Goal: Information Seeking & Learning: Learn about a topic

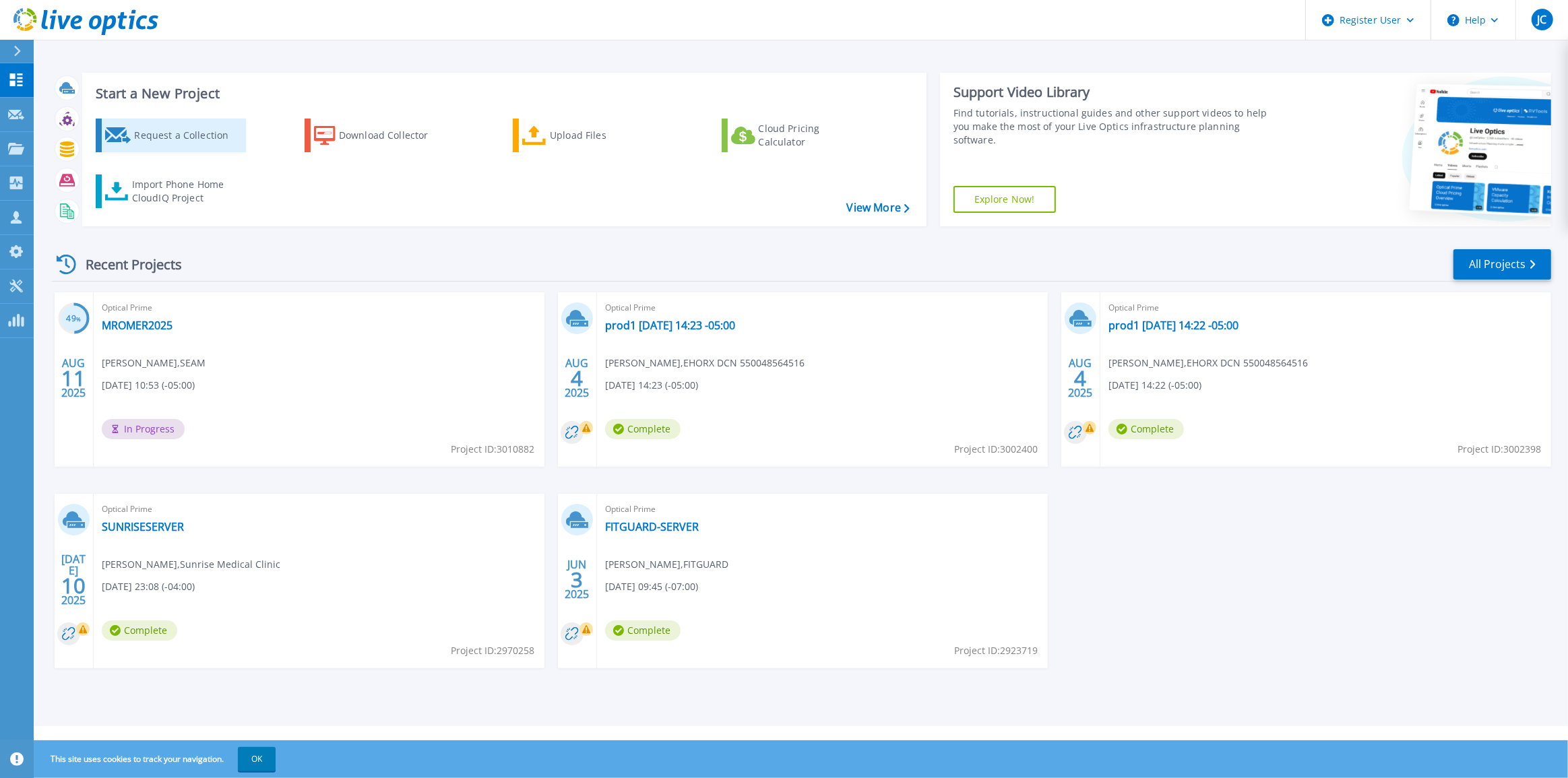
click at [178, 147] on div "Request a Collection" at bounding box center [188, 135] width 108 height 27
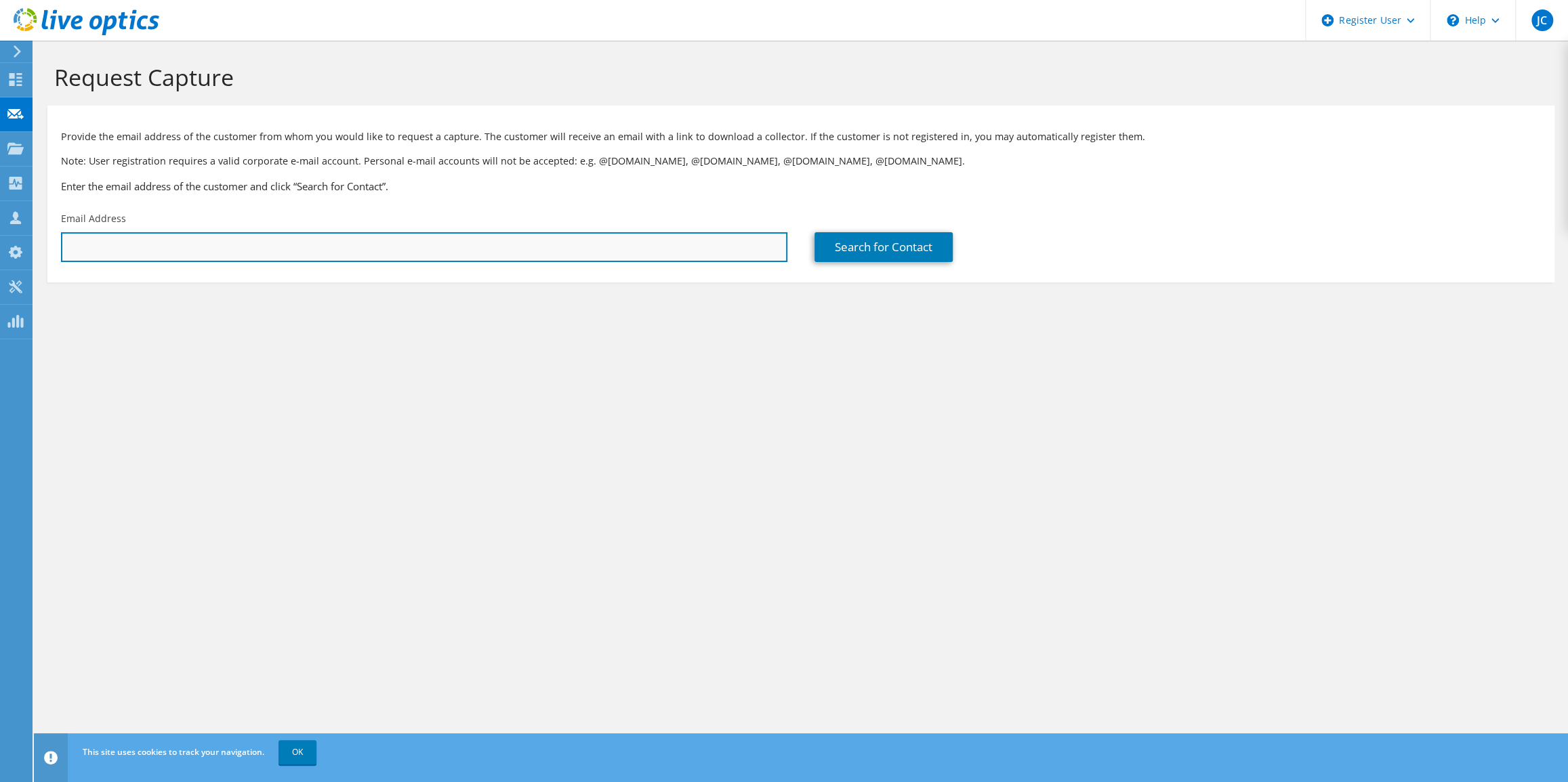
click at [621, 240] on input "text" at bounding box center [424, 247] width 727 height 29
paste input "sales@vimco.biz"
type input "sales@vimco.biz"
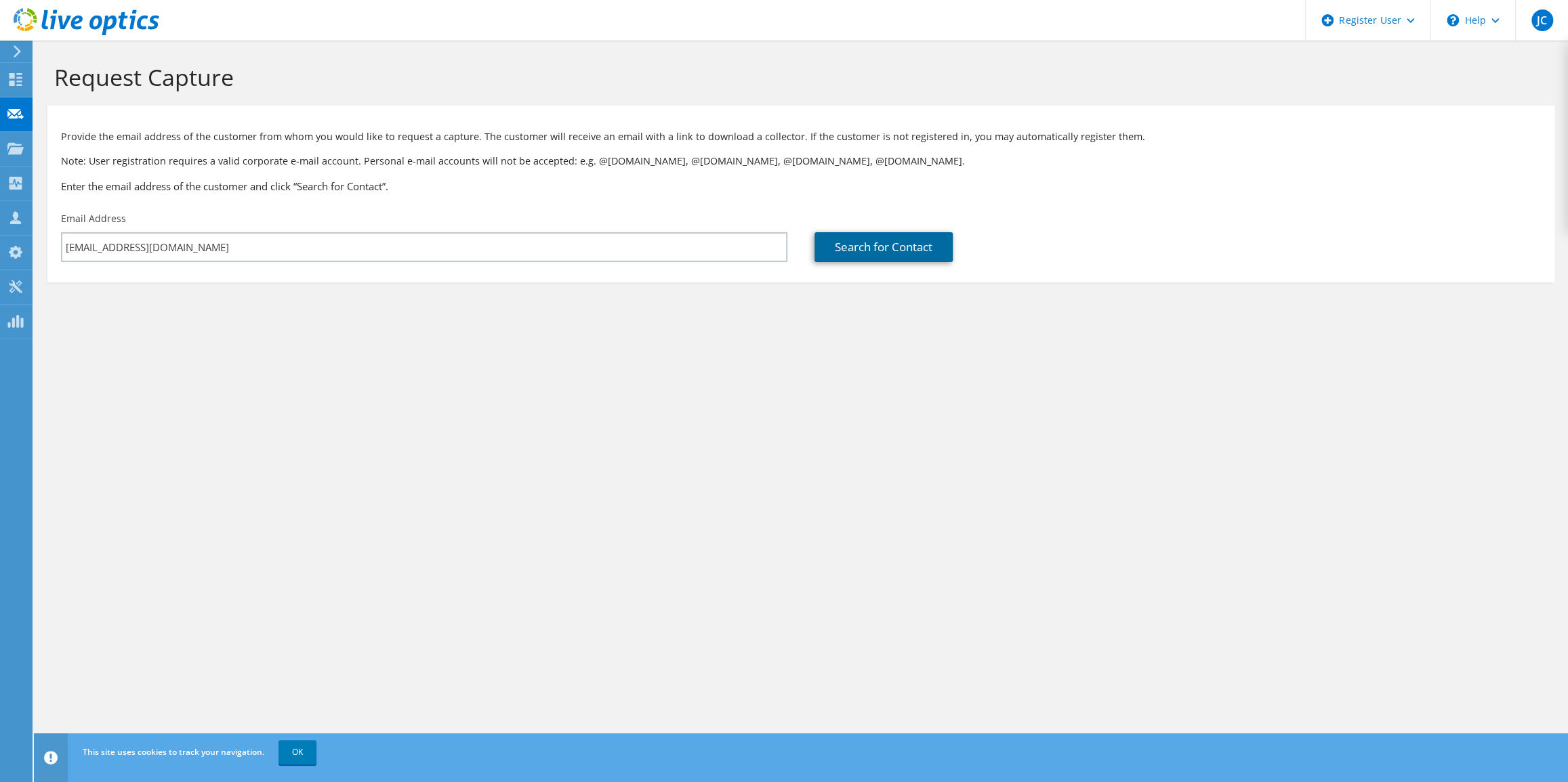
click at [847, 262] on link "Search for Contact" at bounding box center [883, 247] width 138 height 29
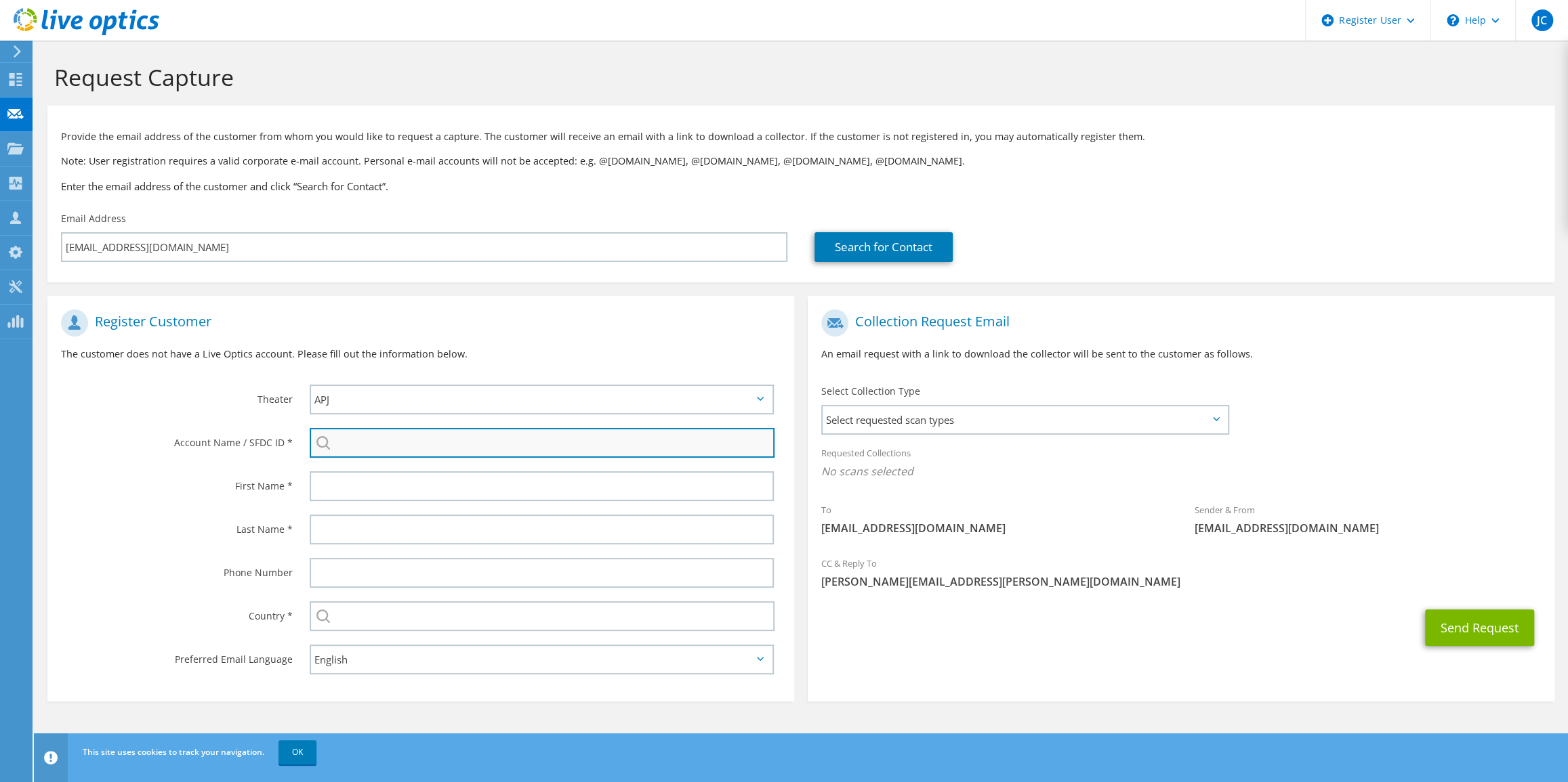
click at [481, 456] on input "search" at bounding box center [541, 443] width 465 height 29
click at [383, 456] on input "search" at bounding box center [541, 443] width 465 height 29
paste input "142397435"
type input "142397435"
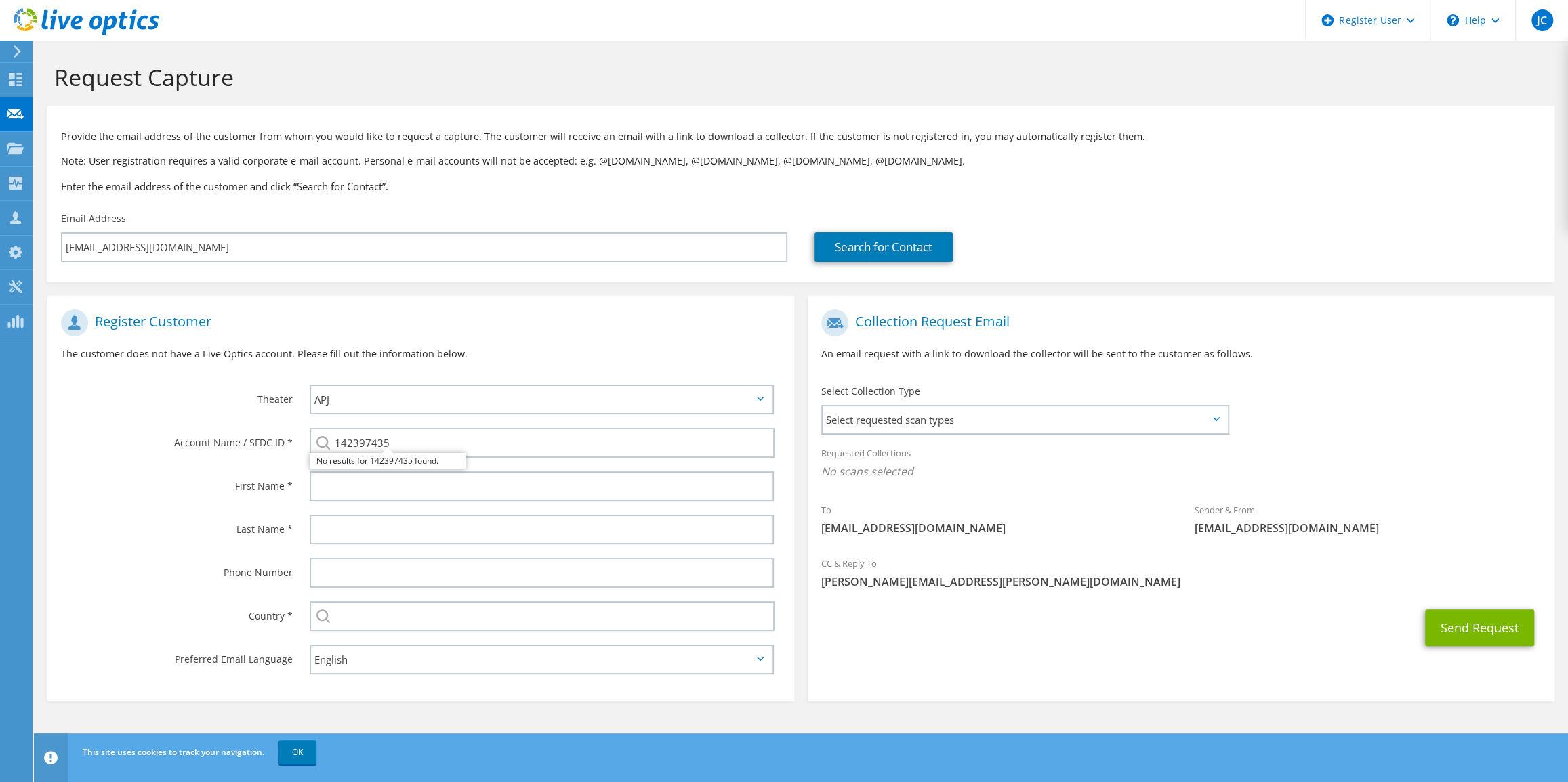
click at [197, 530] on label "Last Name *" at bounding box center [177, 525] width 232 height 22
click at [341, 489] on input "text" at bounding box center [541, 486] width 465 height 29
type input "Ashish"
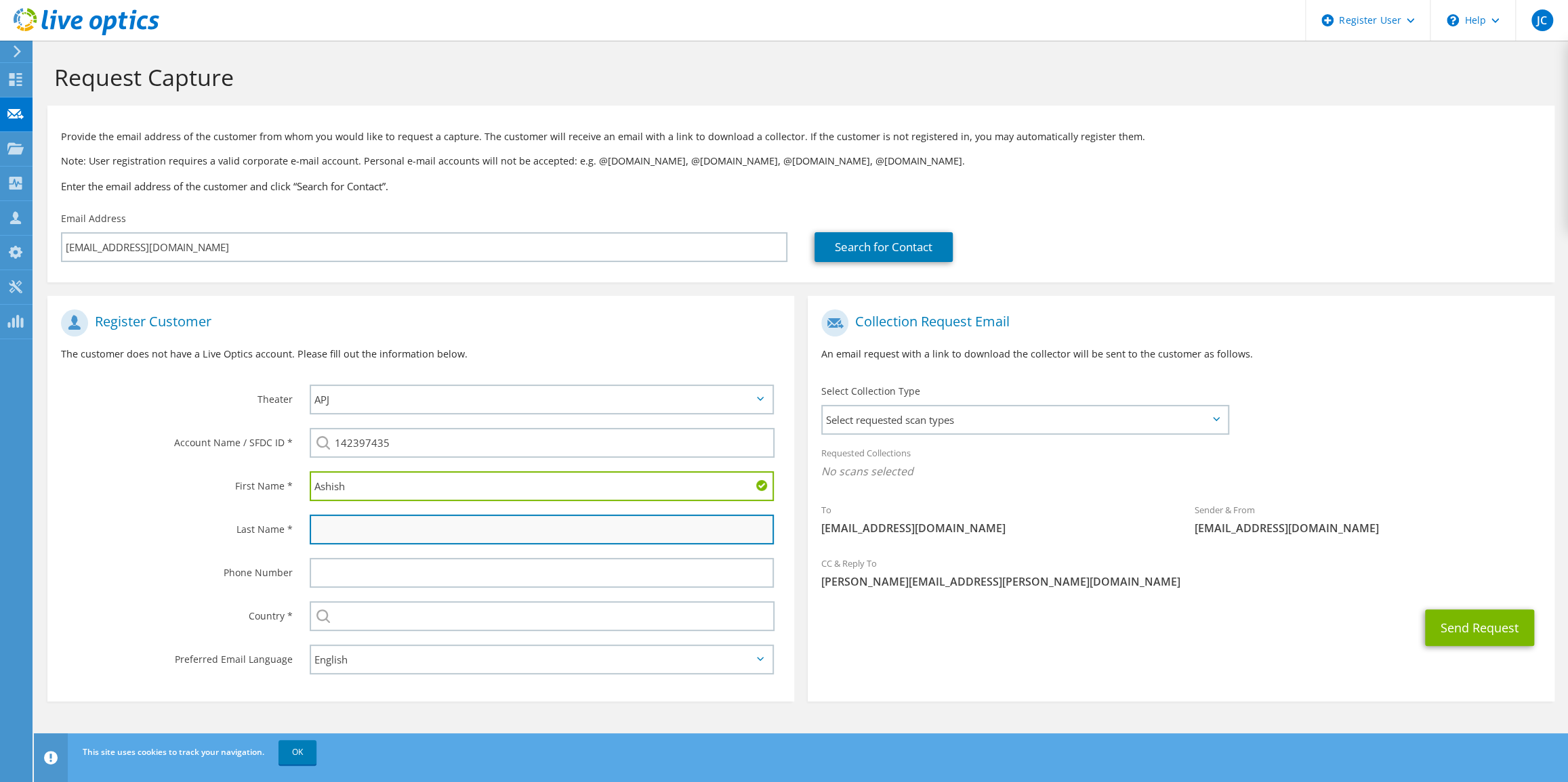
click at [343, 523] on input "text" at bounding box center [541, 529] width 465 height 29
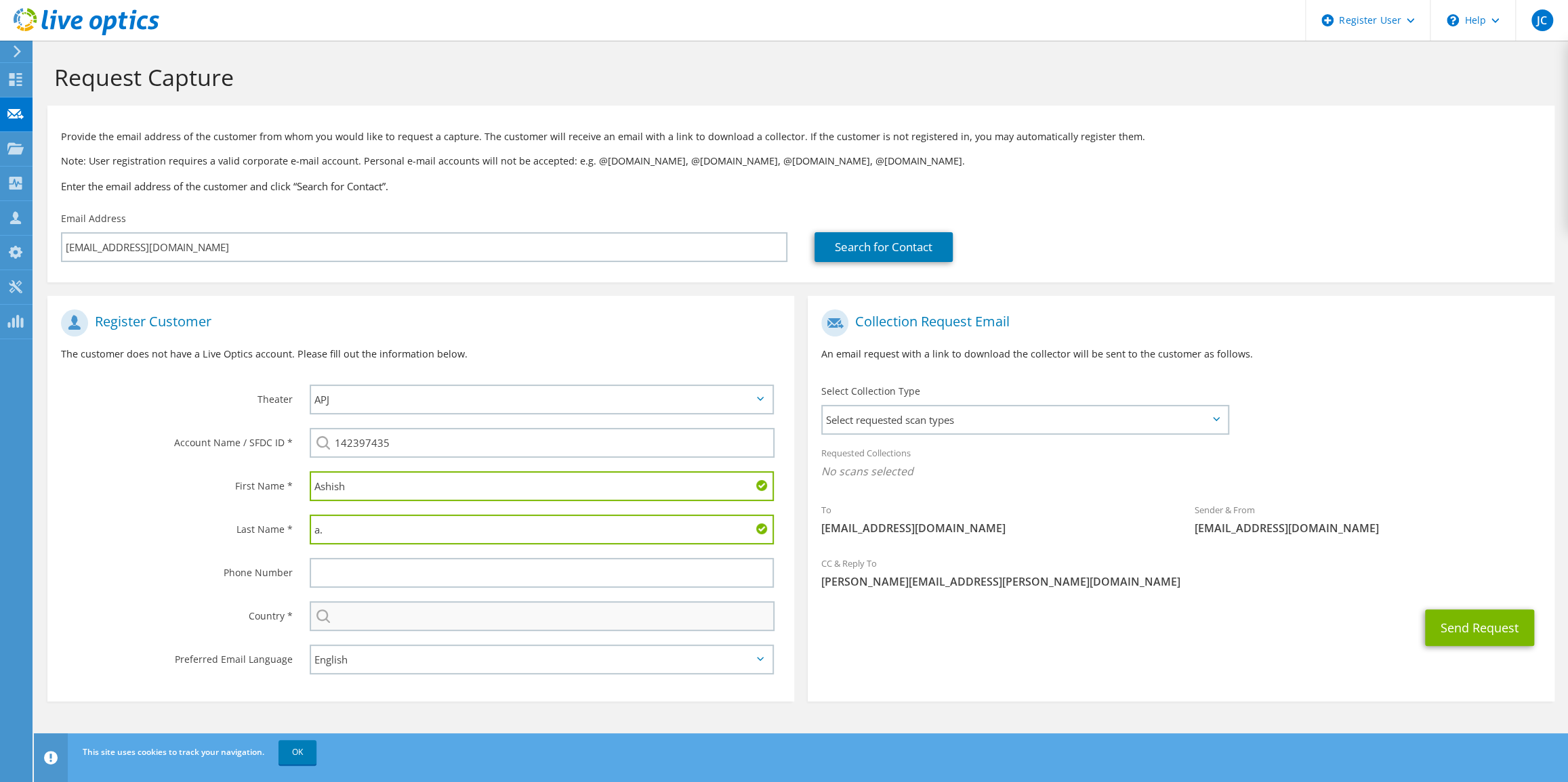
type input "a."
click at [442, 615] on input "text" at bounding box center [541, 616] width 465 height 29
click at [207, 625] on div "Country *" at bounding box center [171, 615] width 249 height 42
click at [364, 614] on input "text" at bounding box center [541, 616] width 465 height 29
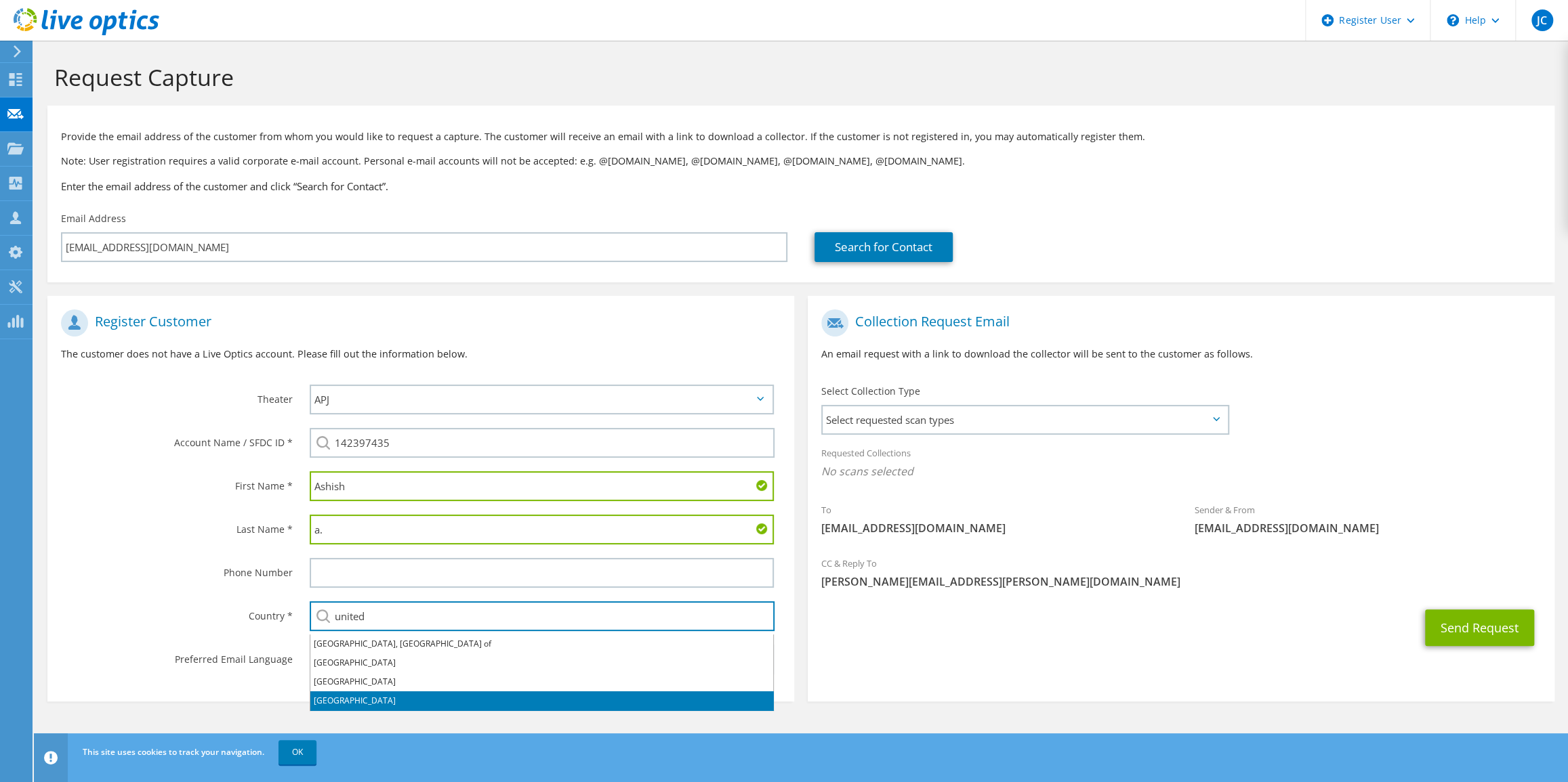
click at [347, 701] on li "United States" at bounding box center [541, 701] width 463 height 19
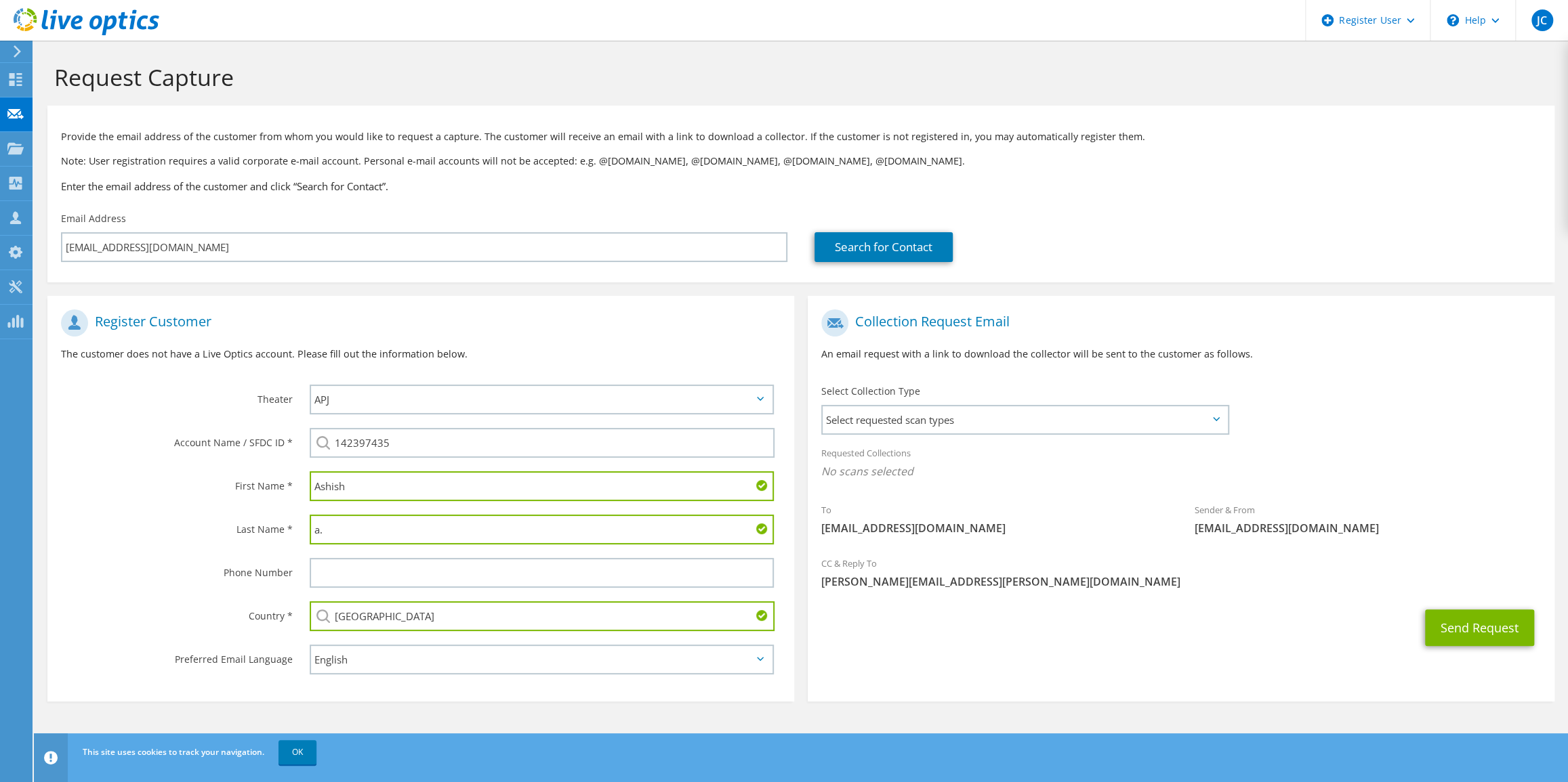
type input "United States"
click at [181, 632] on div "Country *" at bounding box center [171, 615] width 249 height 42
click at [1069, 422] on span "Select requested scan types" at bounding box center [1025, 419] width 405 height 27
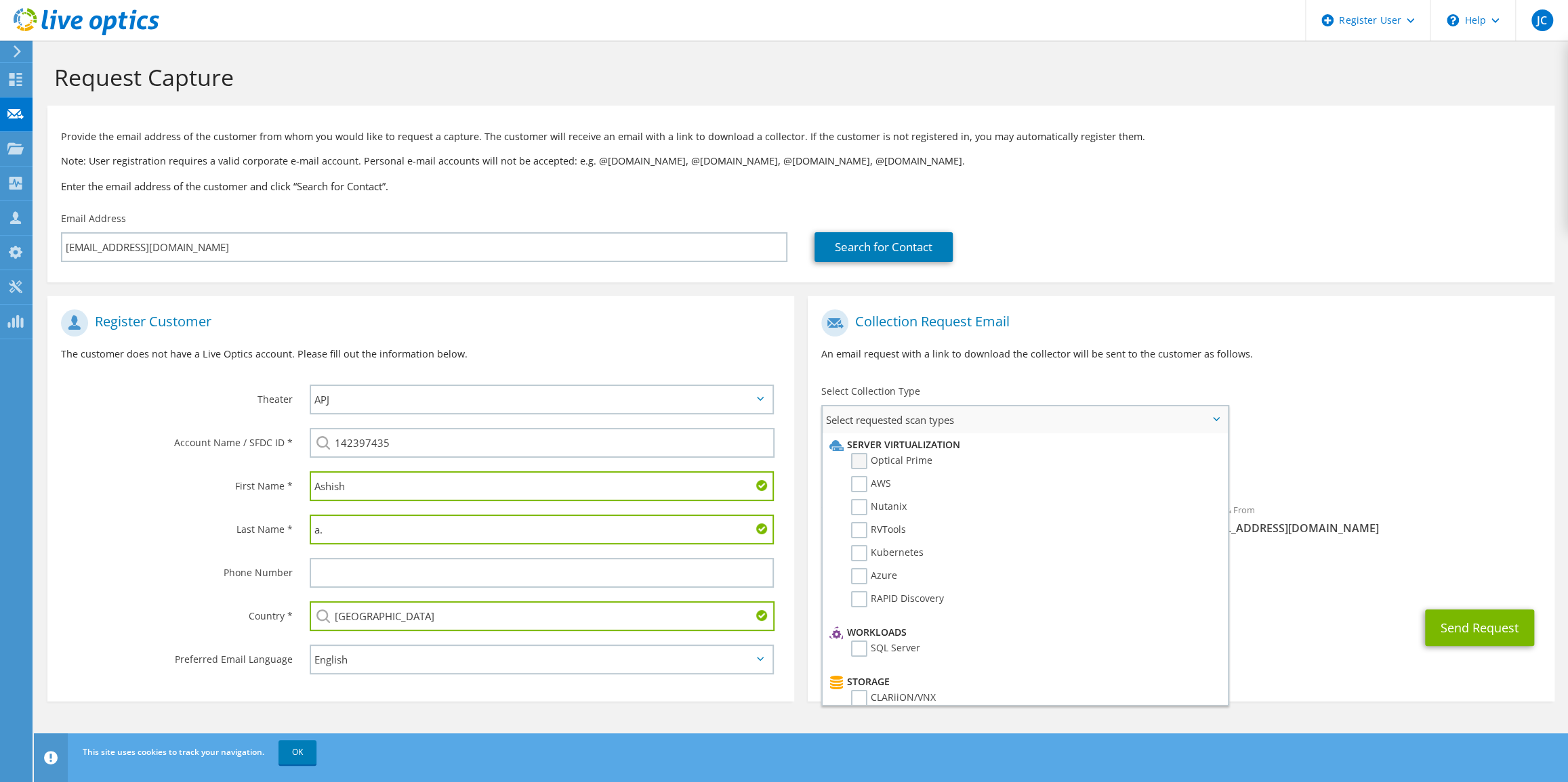
click at [871, 460] on label "Optical Prime" at bounding box center [891, 461] width 81 height 16
click at [0, 0] on input "Optical Prime" at bounding box center [0, 0] width 0 height 0
click at [1415, 618] on div "Send Request" at bounding box center [1181, 632] width 747 height 50
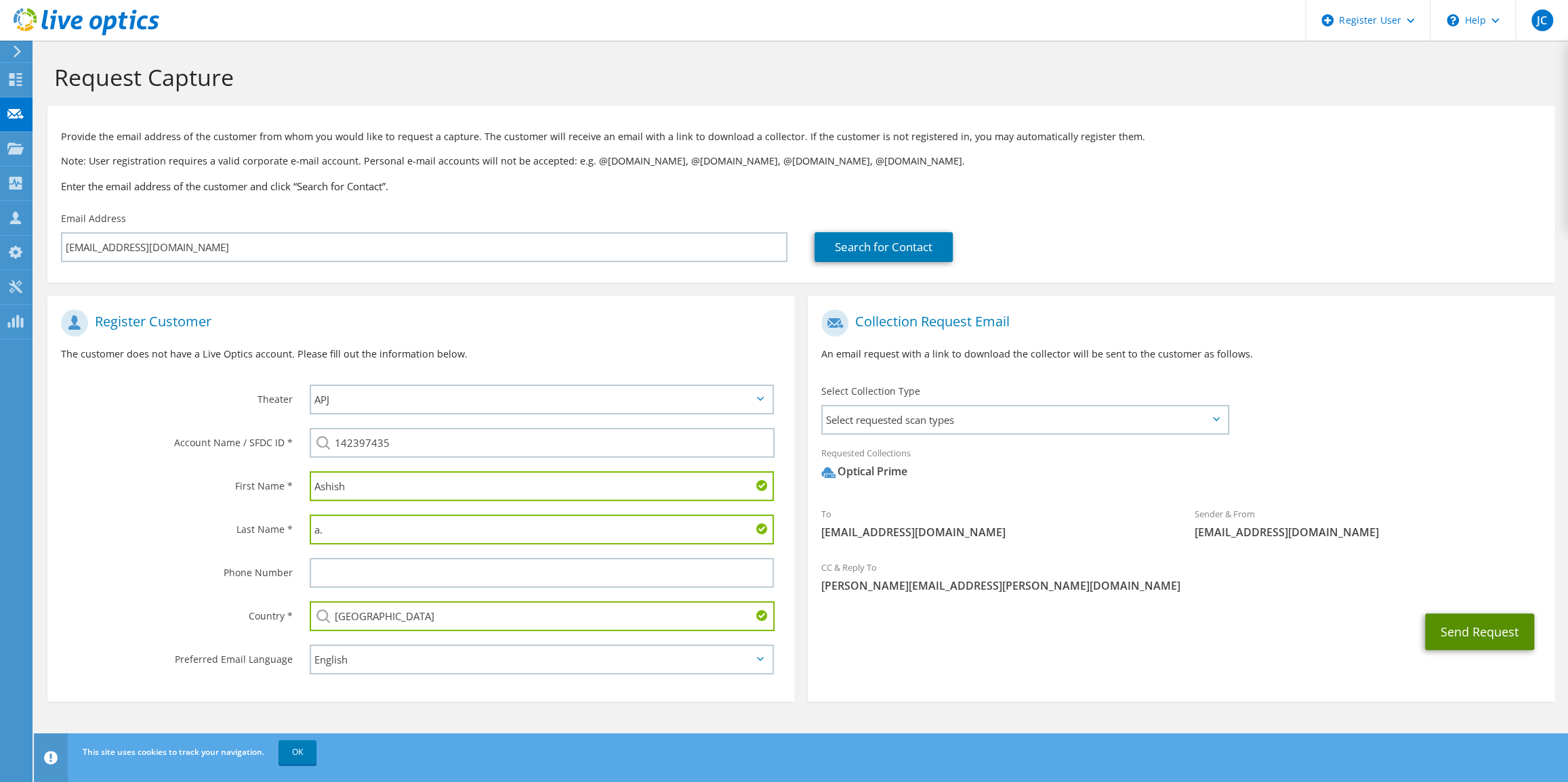
click at [1459, 627] on button "Send Request" at bounding box center [1480, 632] width 109 height 36
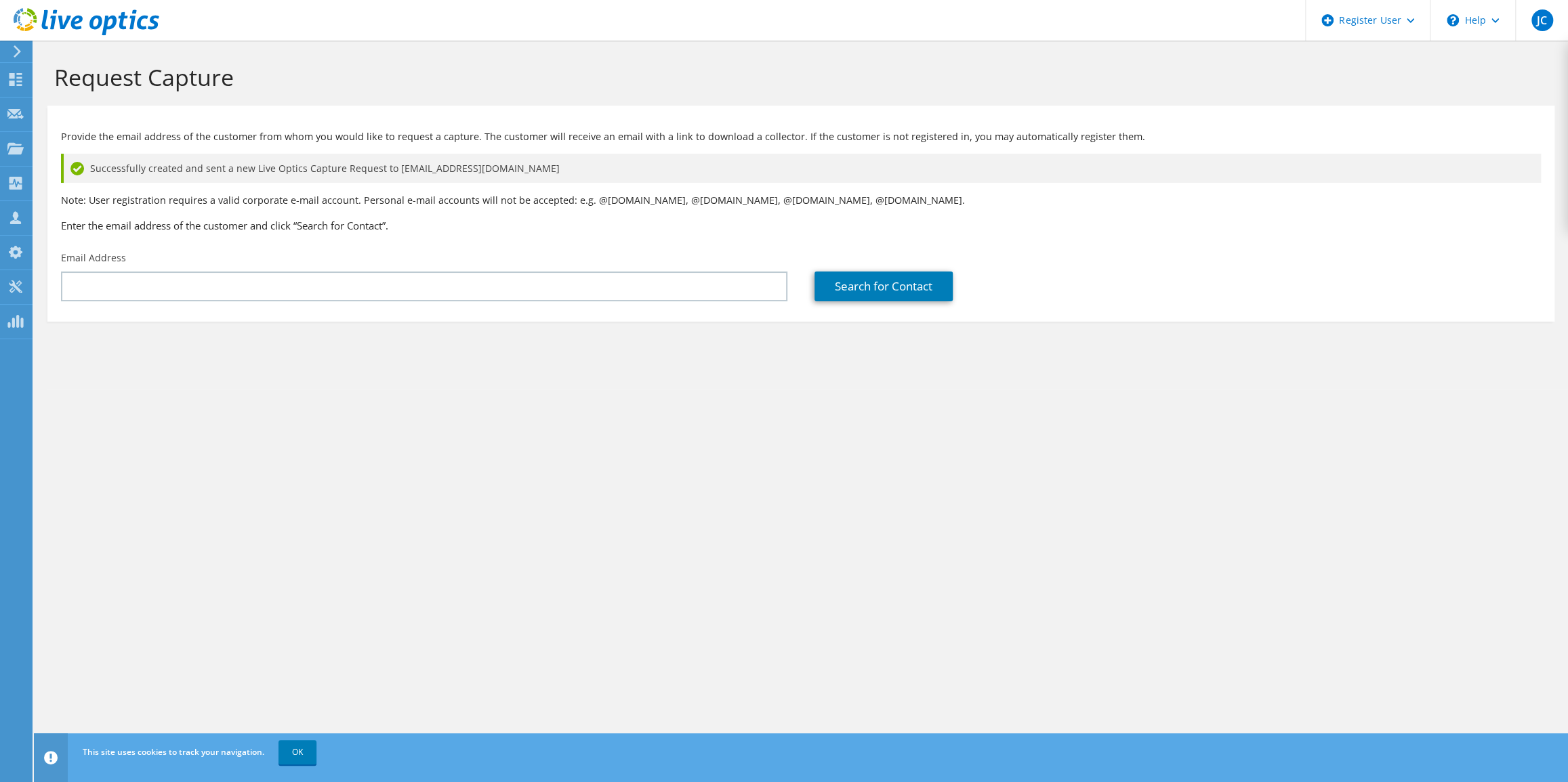
click at [102, 19] on icon at bounding box center [86, 22] width 146 height 28
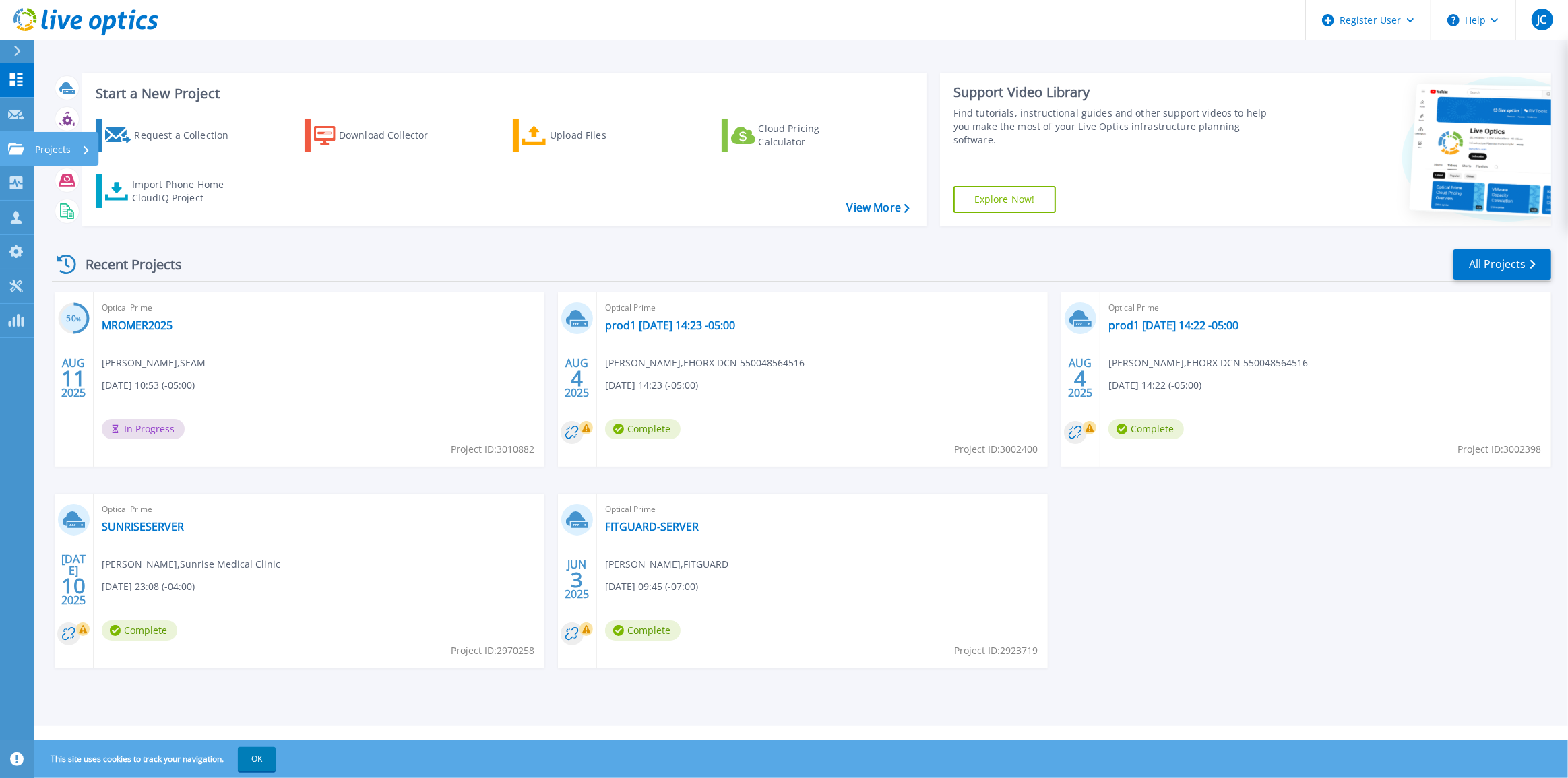
click at [21, 143] on icon at bounding box center [15, 148] width 16 height 12
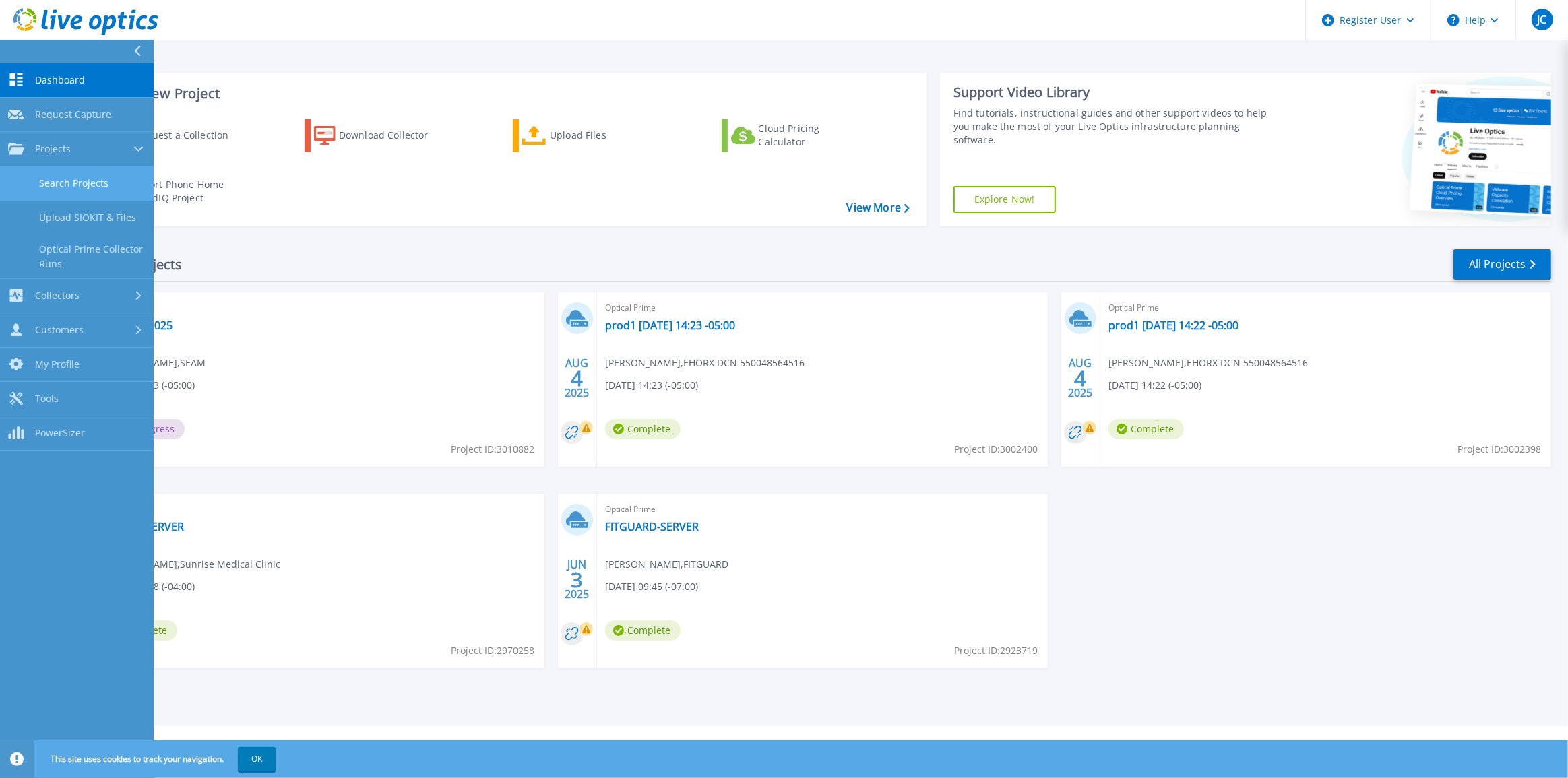
click at [99, 178] on link "Search Projects" at bounding box center [76, 184] width 153 height 35
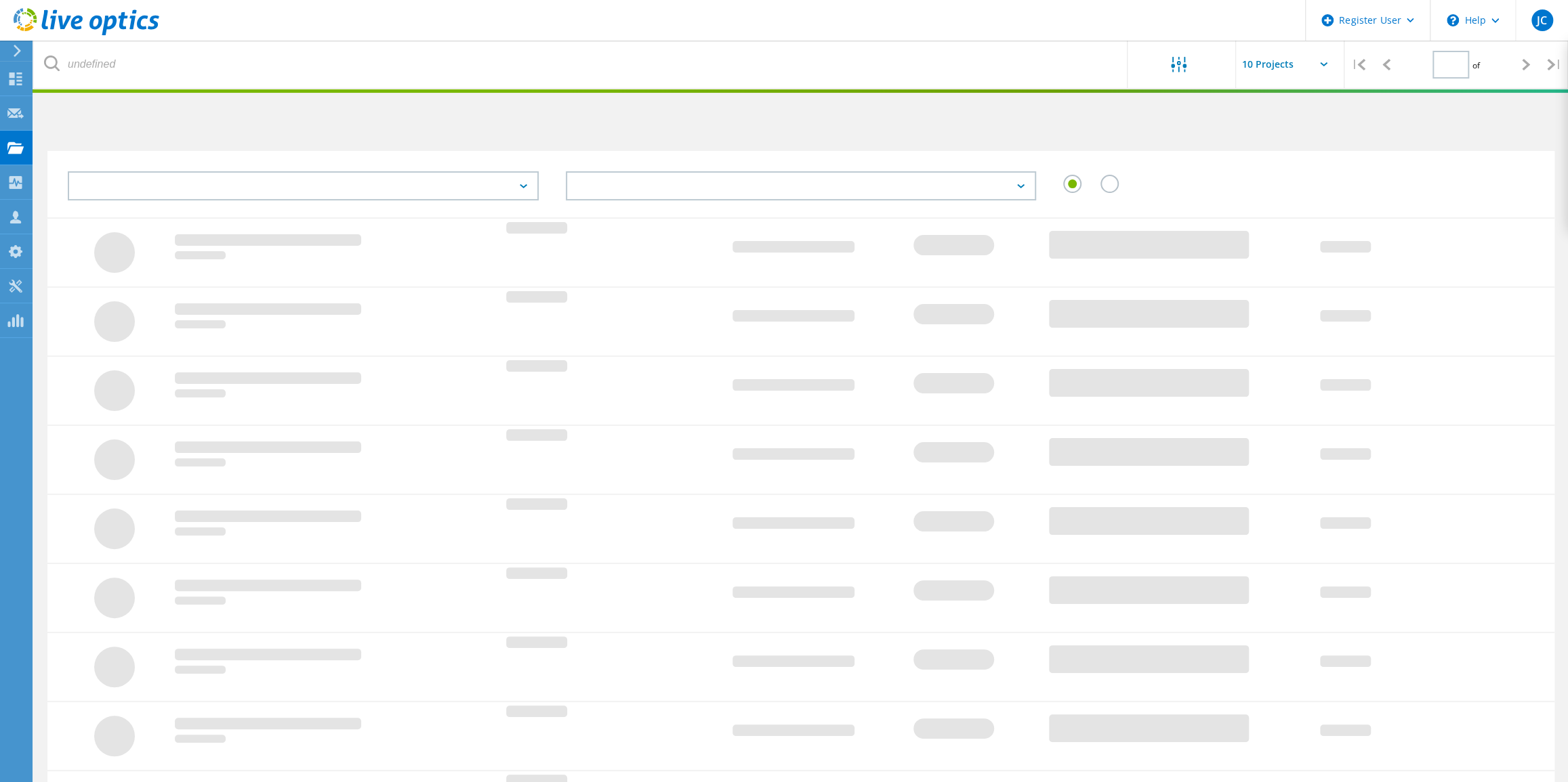
type input "1"
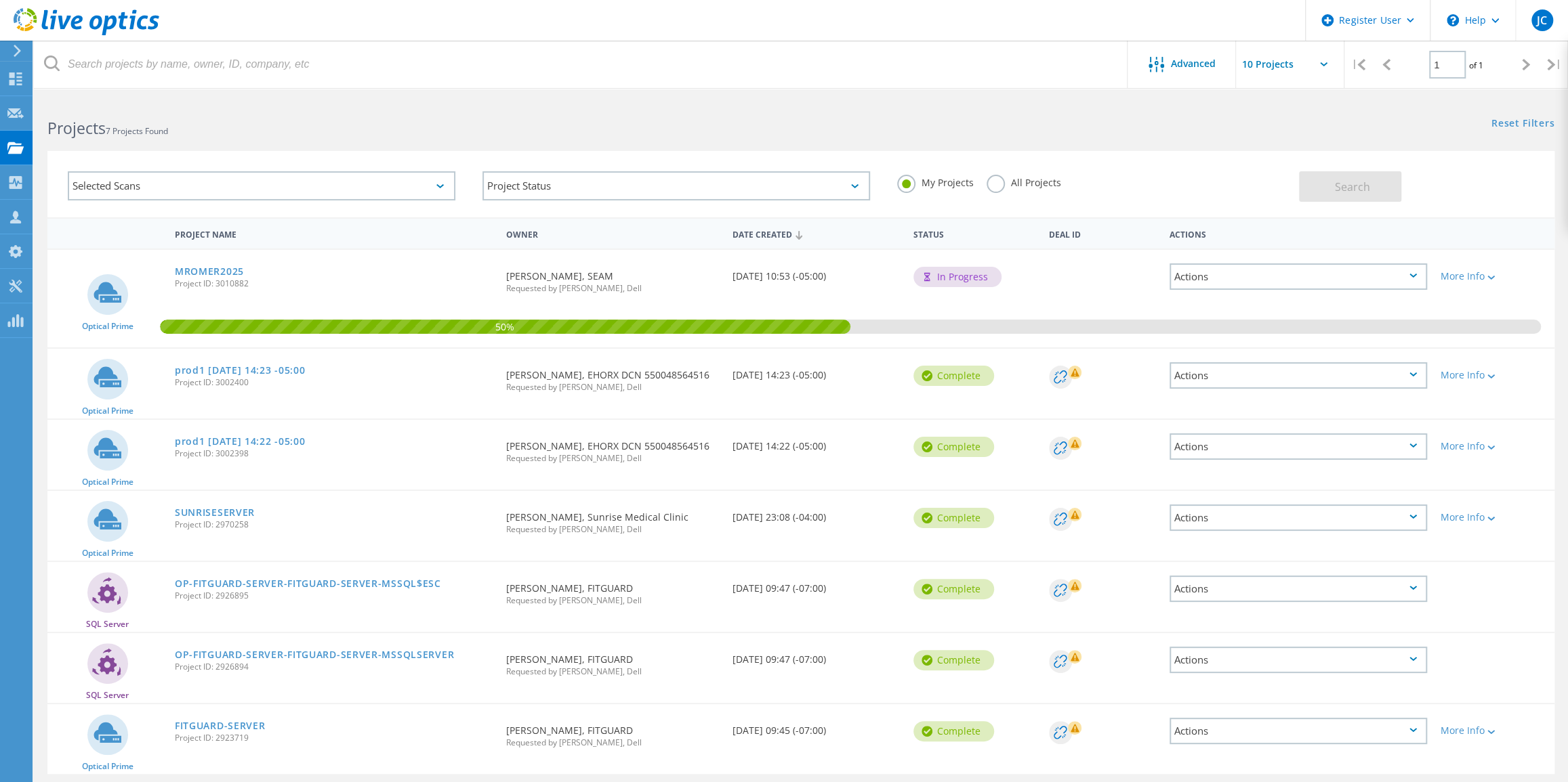
click at [251, 180] on div "Selected Scans" at bounding box center [261, 186] width 388 height 29
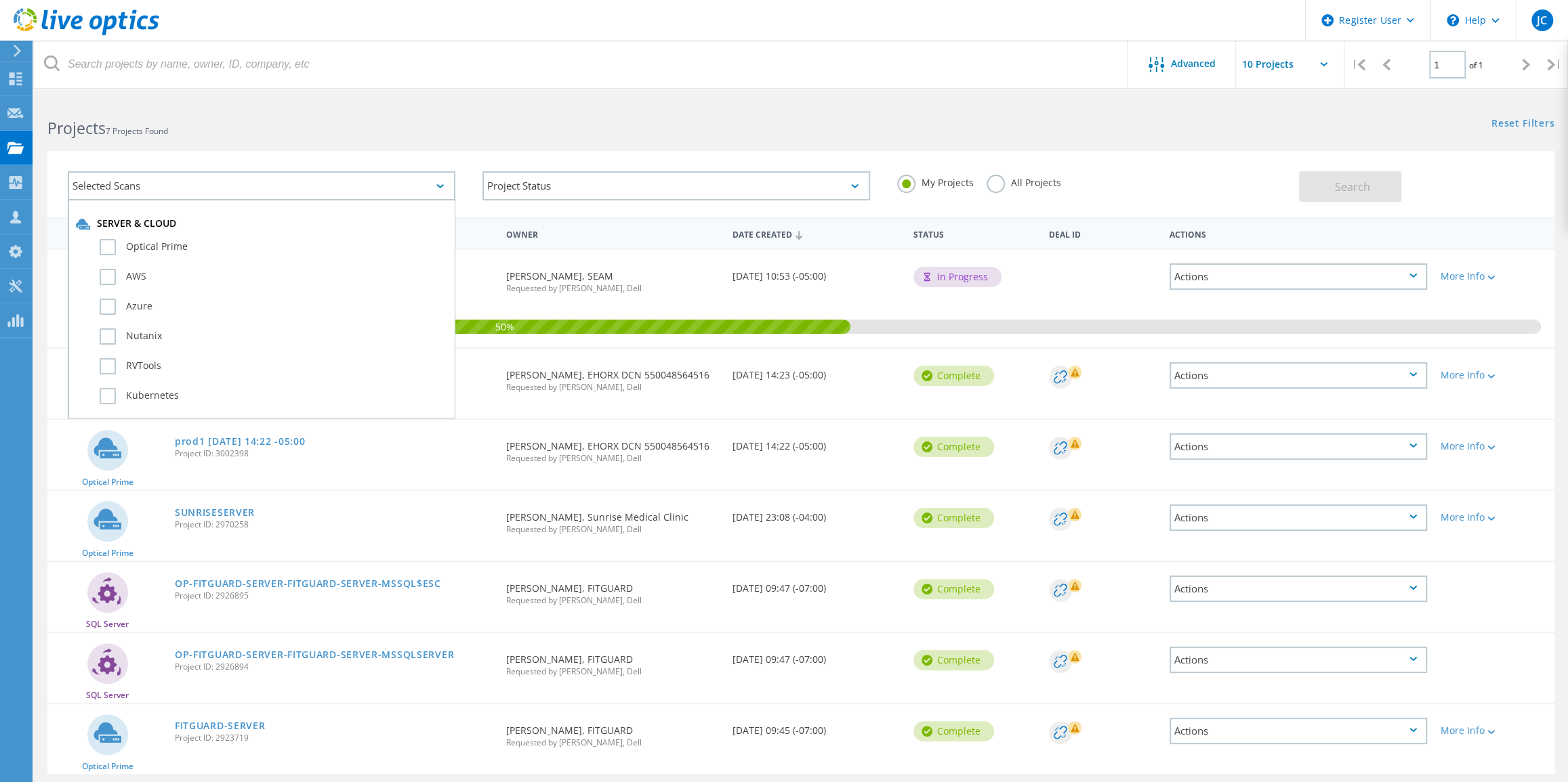
click at [251, 180] on div "Selected Scans" at bounding box center [261, 186] width 388 height 29
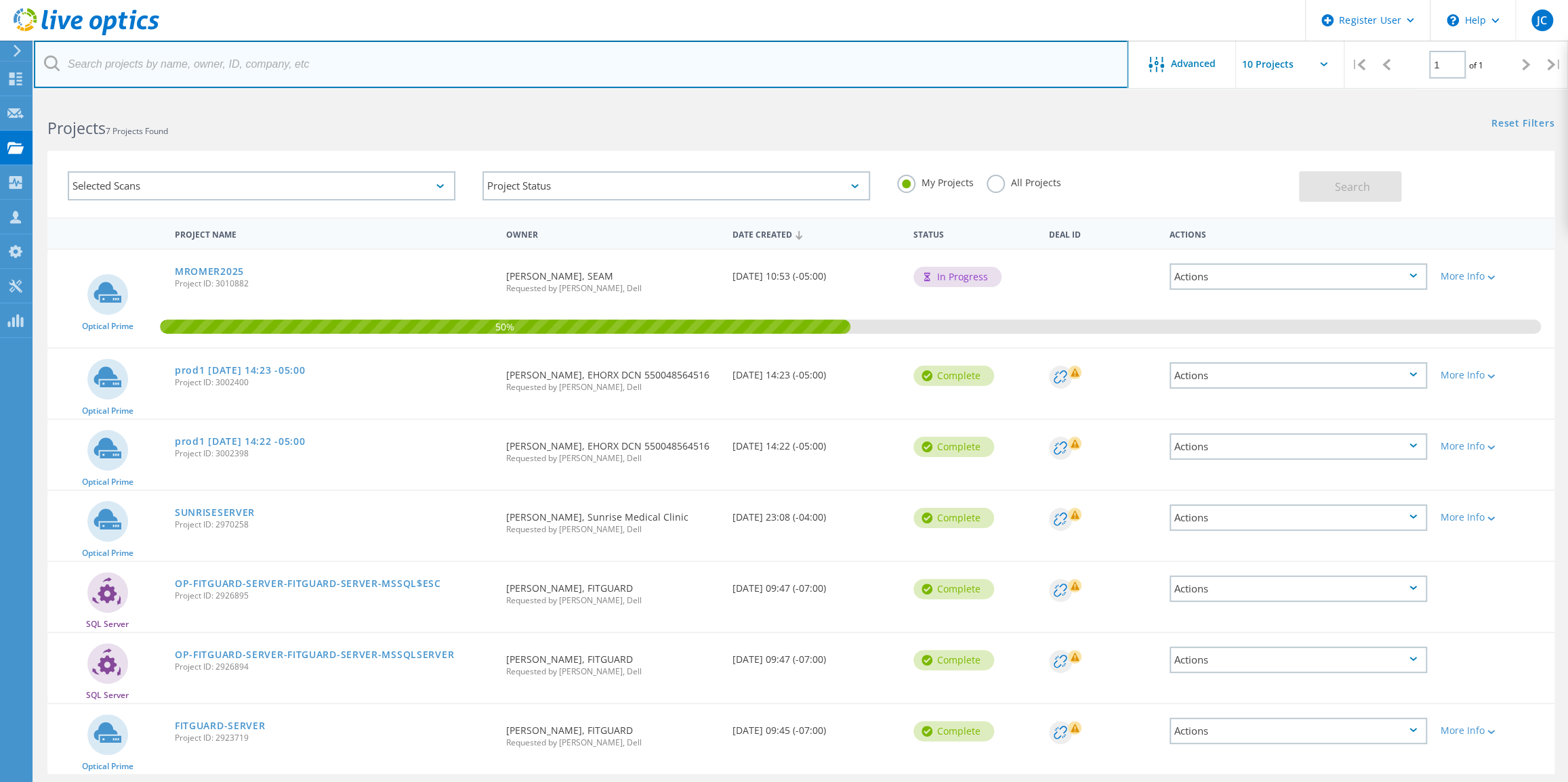
click at [278, 73] on input "text" at bounding box center [581, 64] width 1094 height 47
paste input "2733887472"
type input "2733887472"
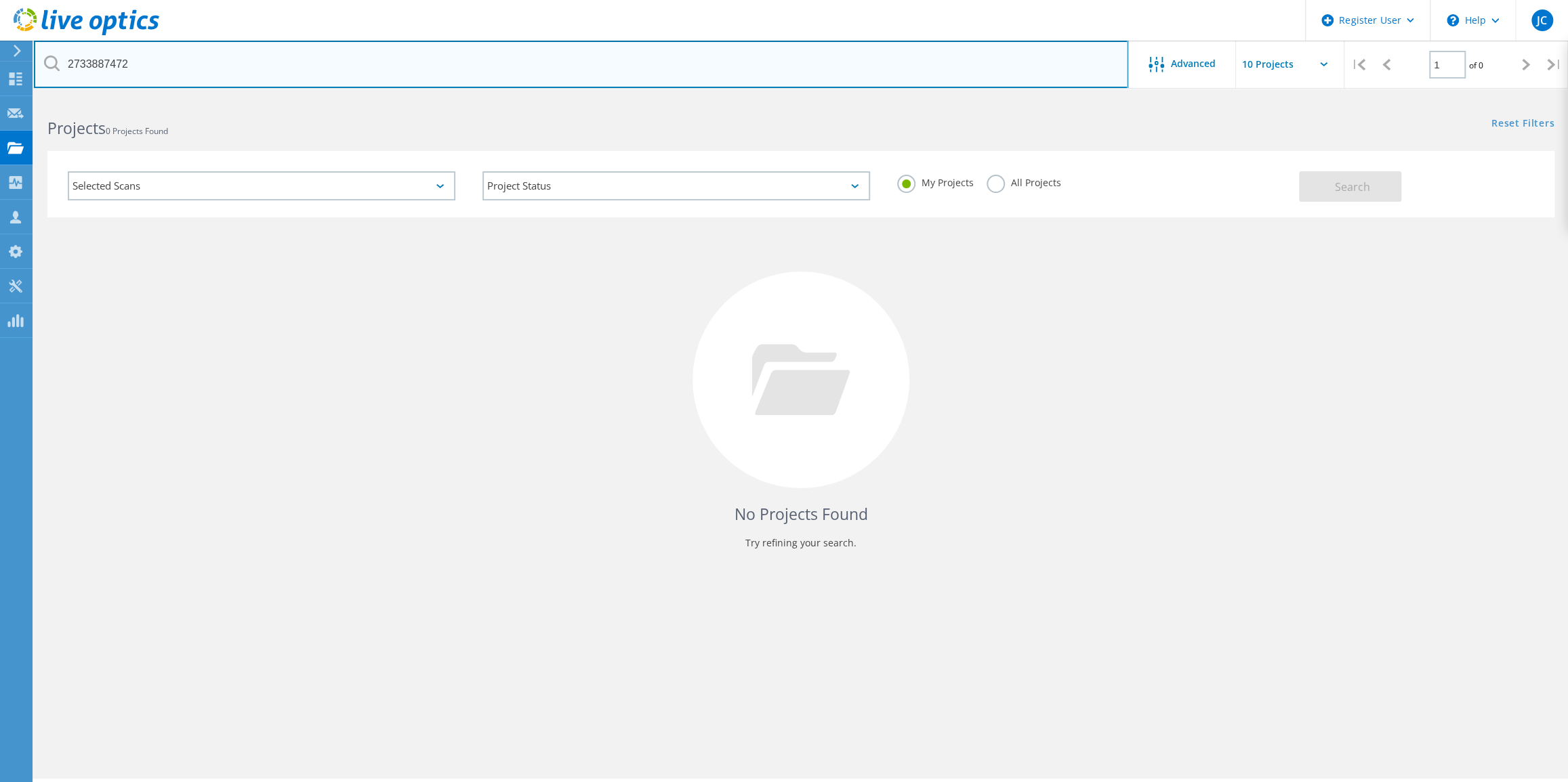
click at [202, 60] on input "2733887472" at bounding box center [581, 64] width 1094 height 47
click at [202, 59] on input "2733887472" at bounding box center [581, 64] width 1094 height 47
click at [453, 71] on input "text" at bounding box center [581, 64] width 1094 height 47
paste input "PINNACLE MARBLE & GRANITE"
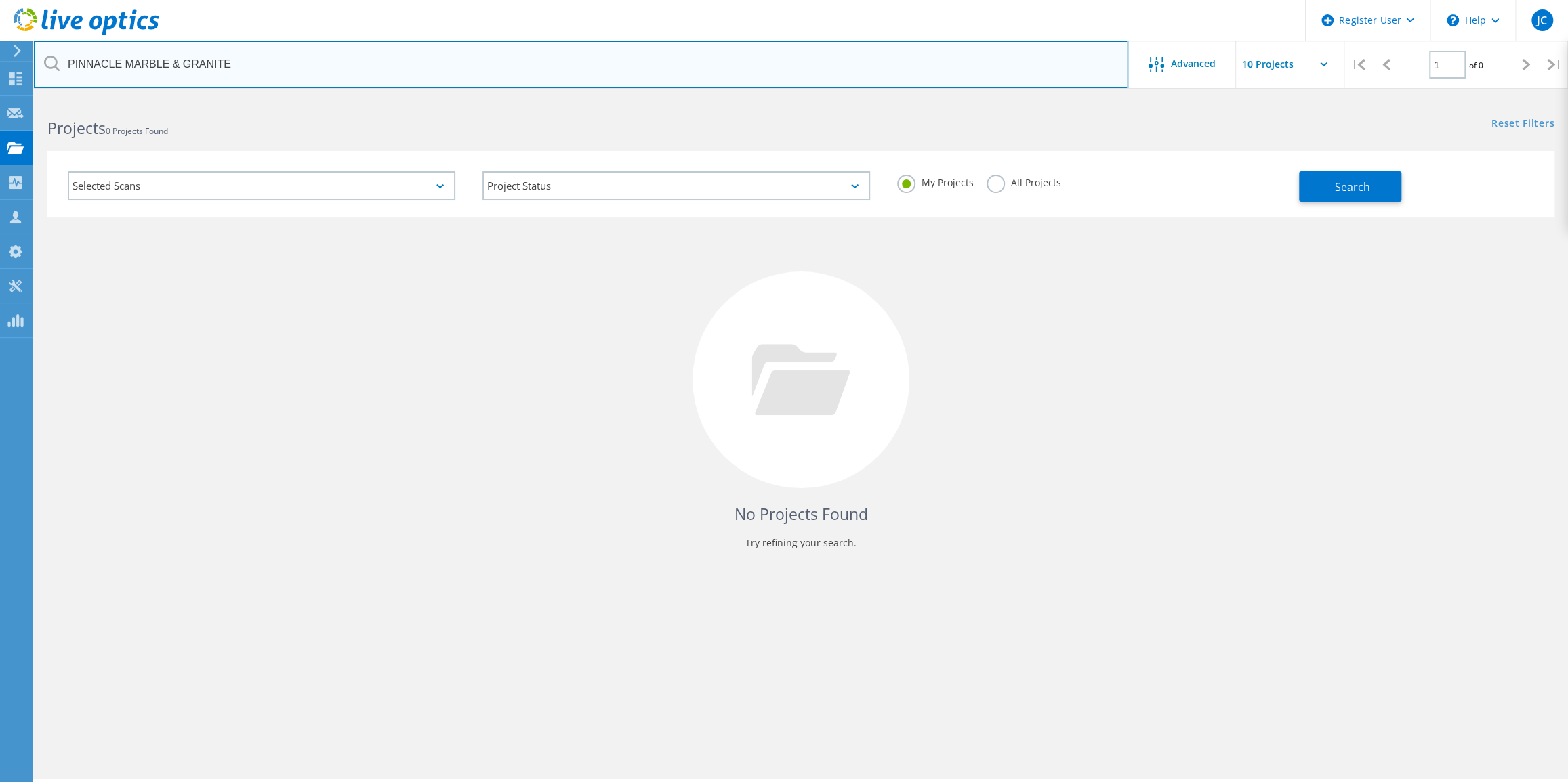
type input "PINNACLE MARBLE & GRANITE"
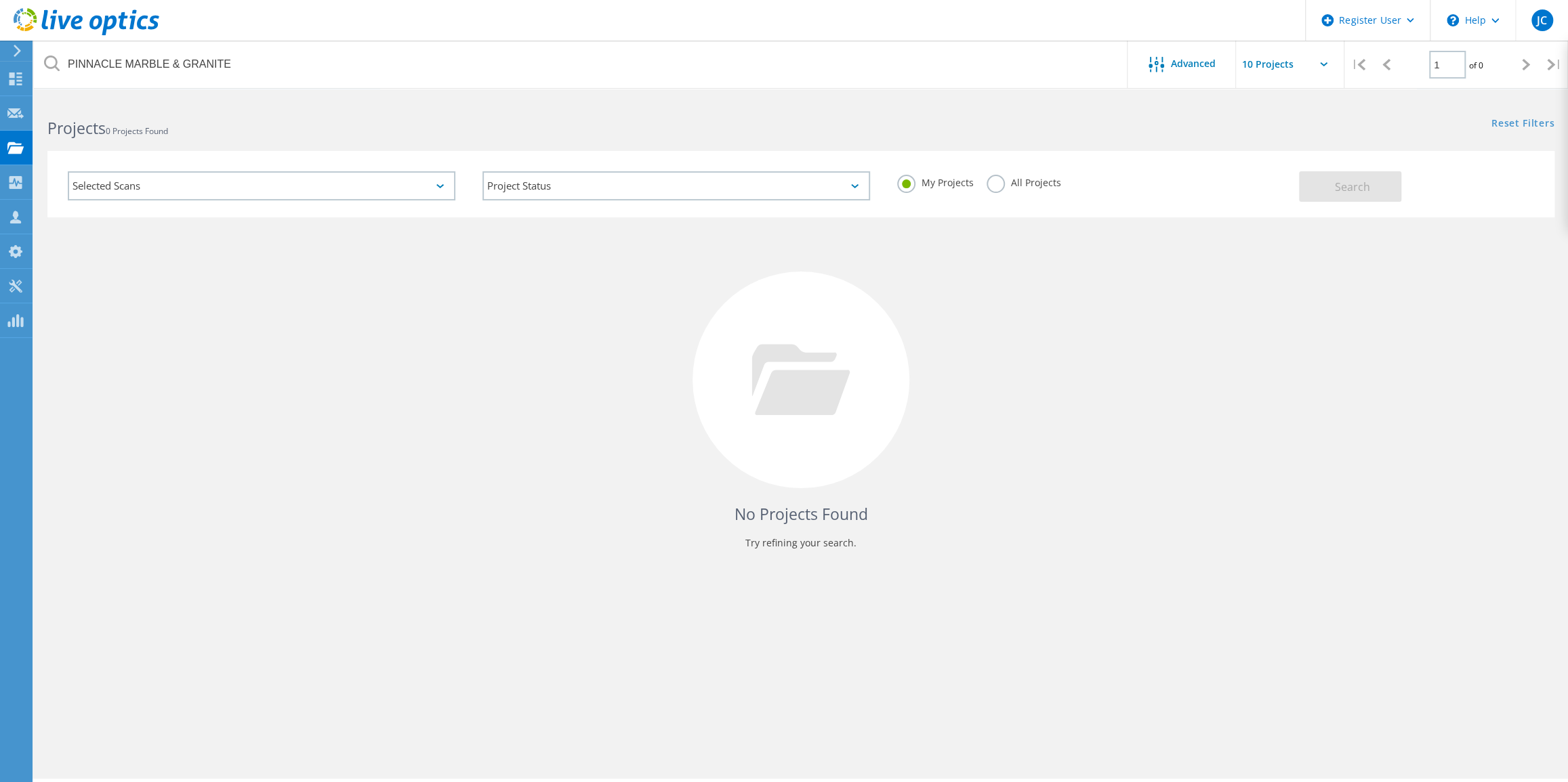
click at [1003, 194] on div "My Projects All Projects" at bounding box center [1090, 183] width 415 height 50
click at [997, 184] on label "All Projects" at bounding box center [1023, 181] width 74 height 13
click at [0, 0] on input "All Projects" at bounding box center [0, 0] width 0 height 0
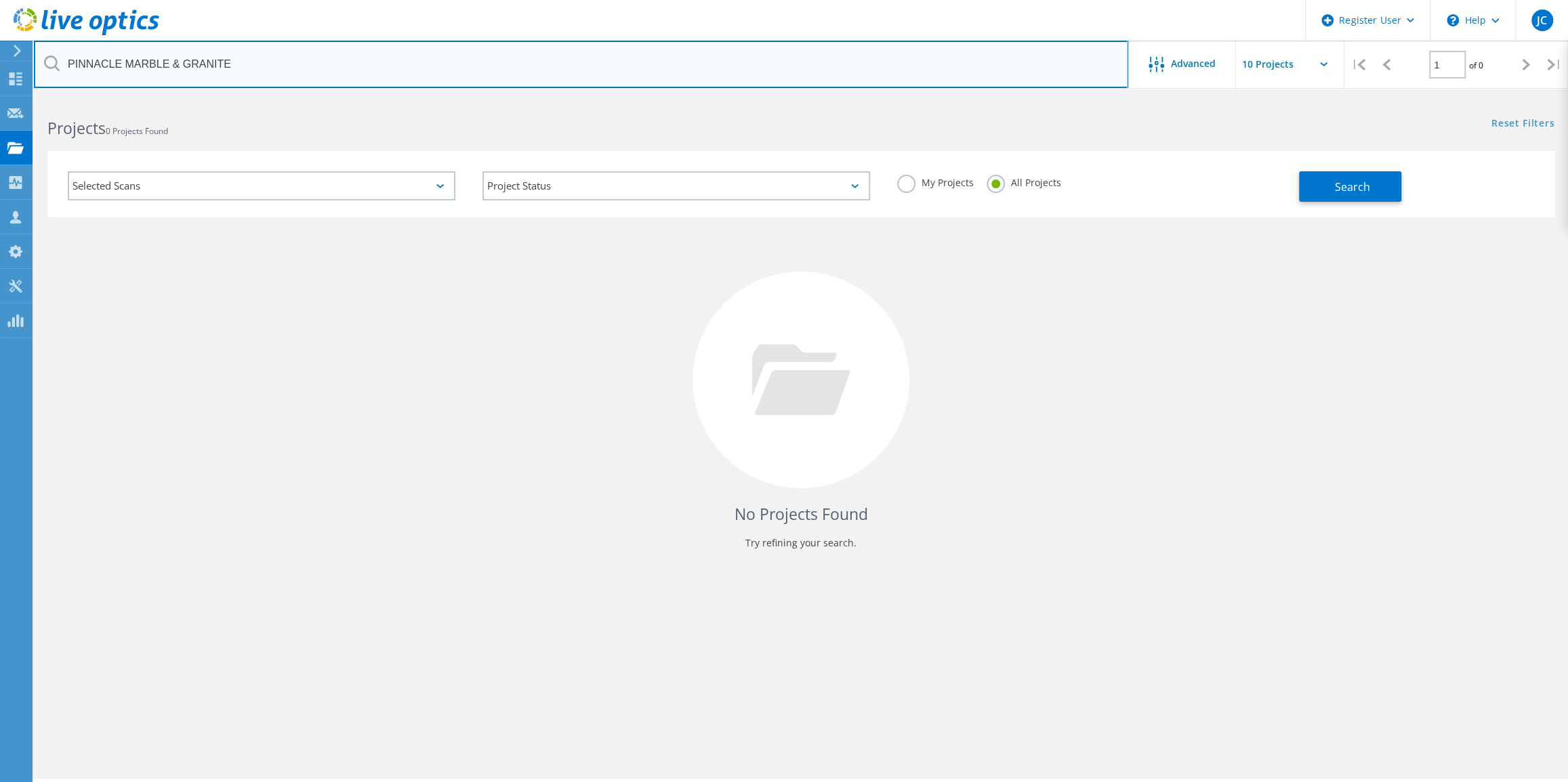
click at [605, 63] on input "PINNACLE MARBLE & GRANITE" at bounding box center [581, 64] width 1094 height 47
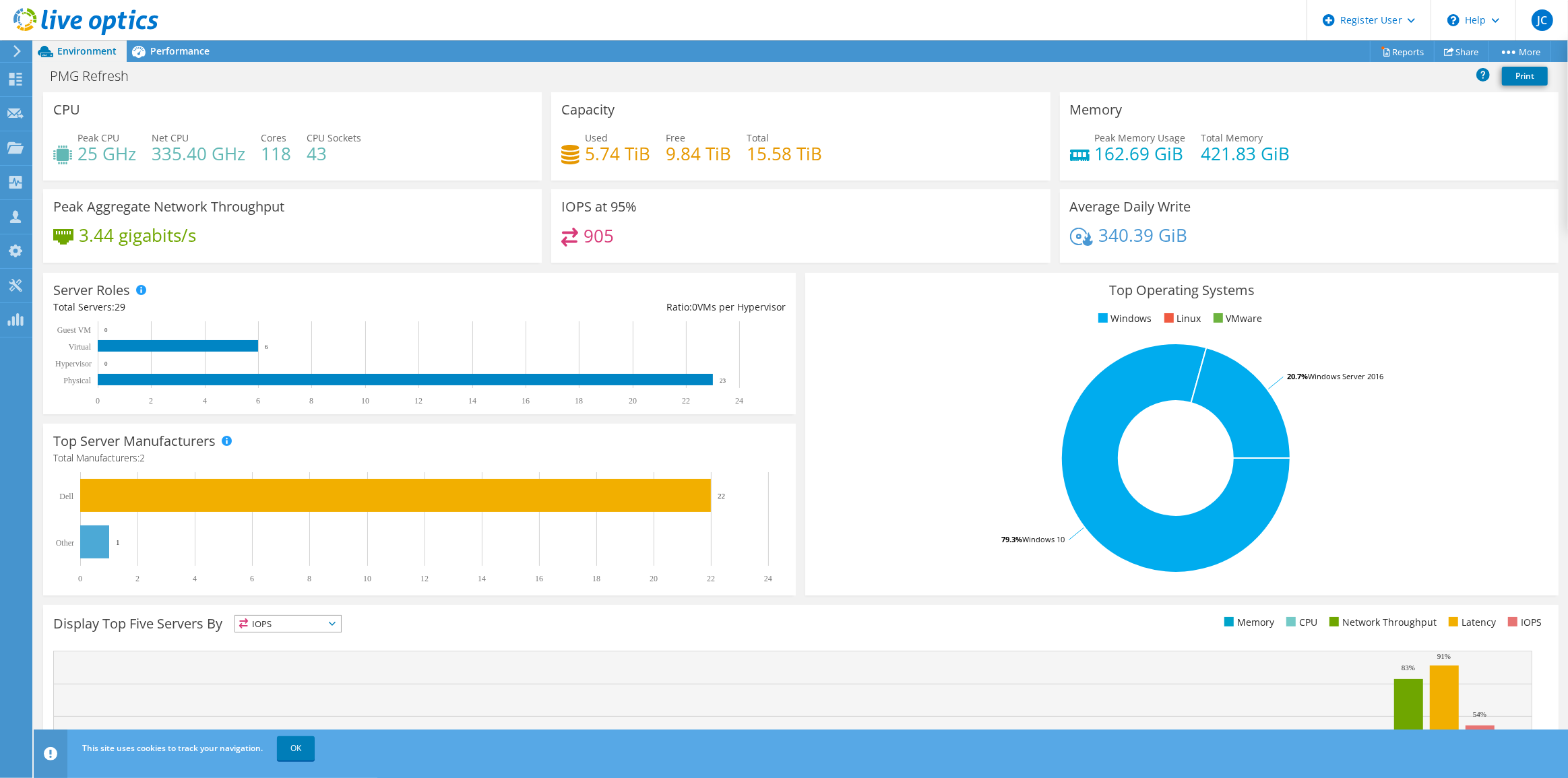
click at [915, 291] on h3 "Top Operating Systems" at bounding box center [1182, 290] width 733 height 15
click at [243, 380] on rect at bounding box center [406, 379] width 615 height 12
click at [353, 440] on div "Top Server Manufacturers Manufacturers are shown for physical servers and hyper…" at bounding box center [420, 510] width 753 height 172
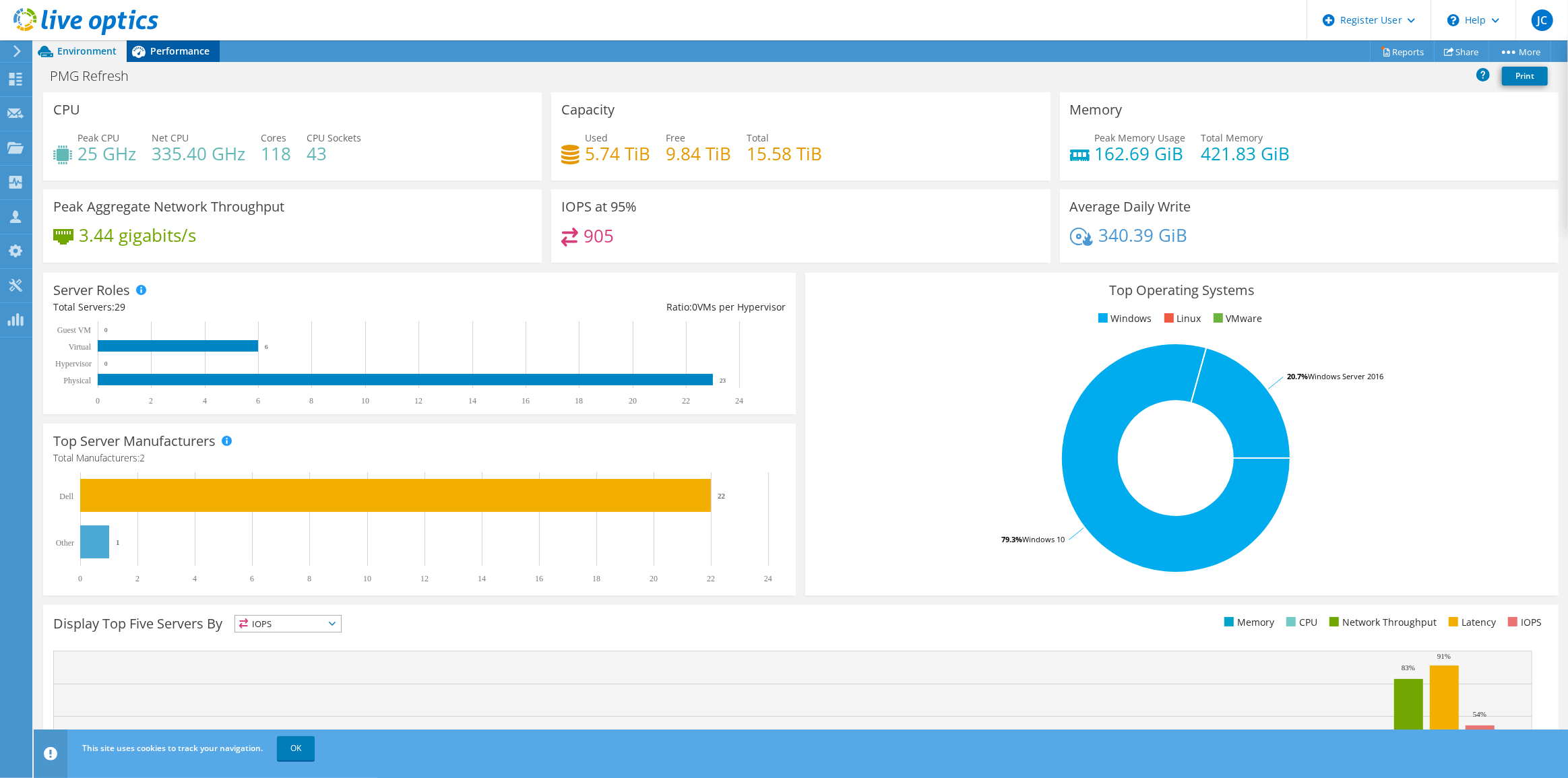
click at [180, 59] on div "Performance" at bounding box center [173, 51] width 93 height 22
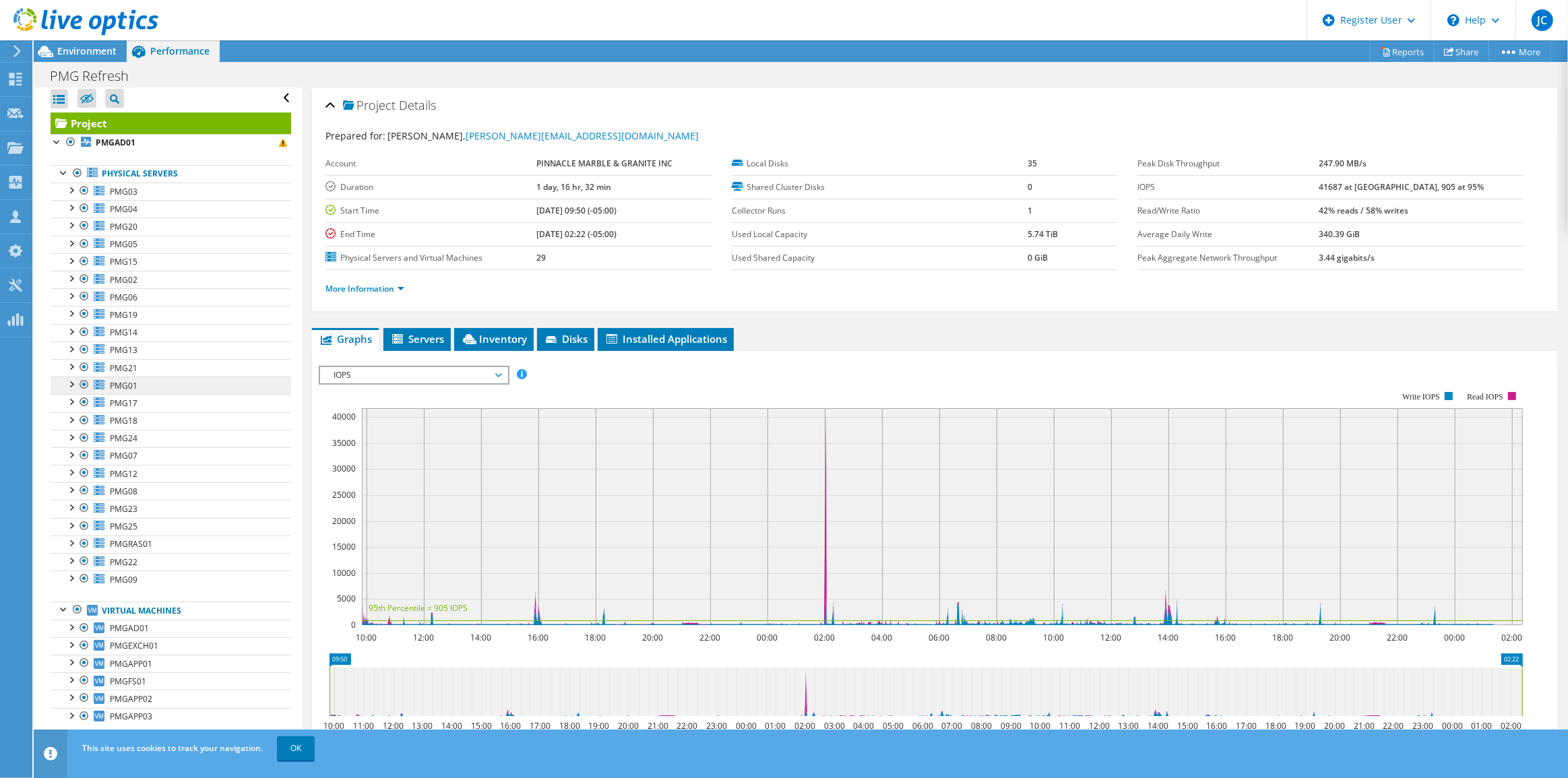
scroll to position [5, 0]
click at [140, 646] on span "PMGEXCH01" at bounding box center [133, 645] width 49 height 12
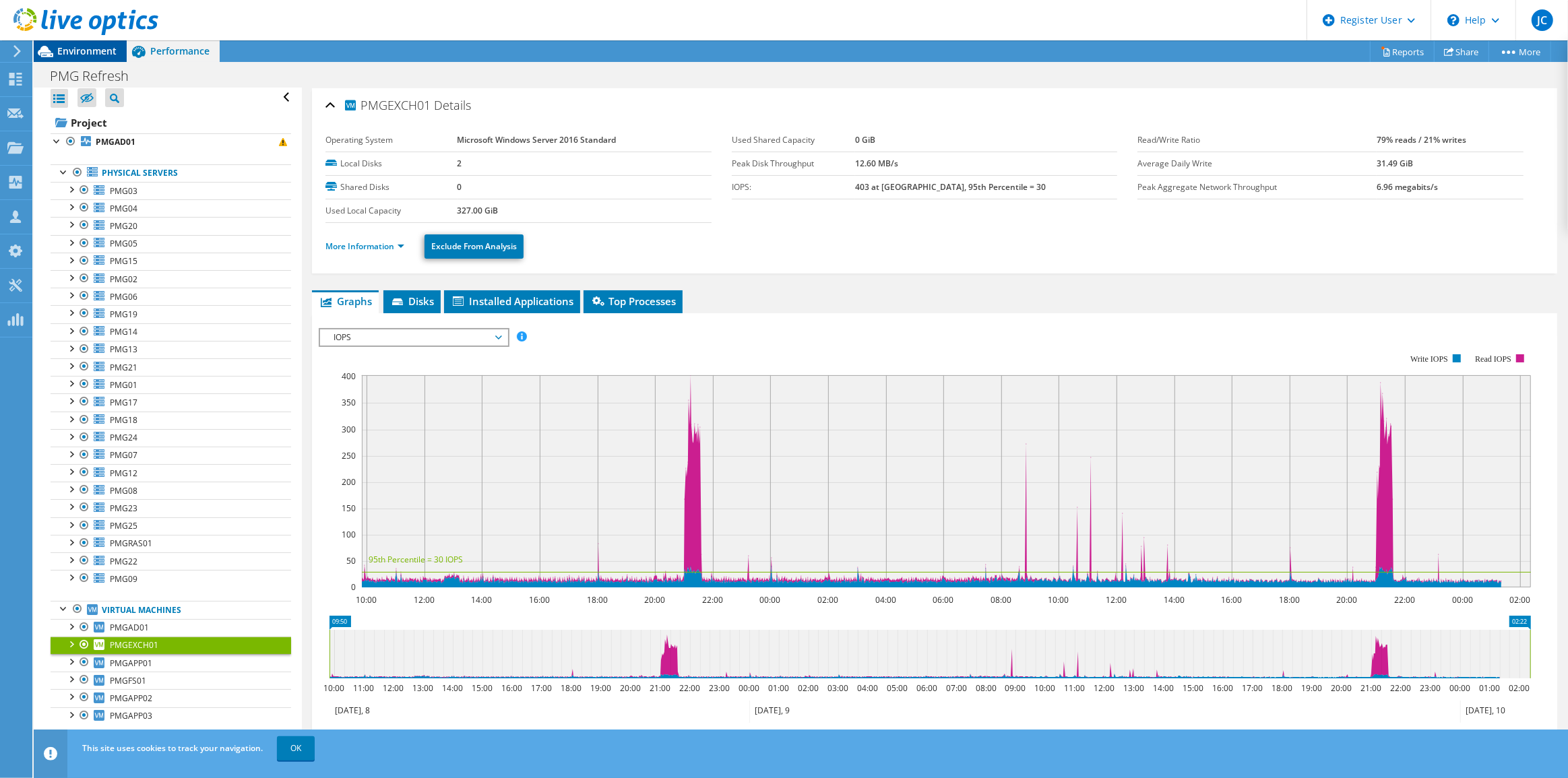
click at [74, 59] on div "Environment" at bounding box center [80, 51] width 93 height 22
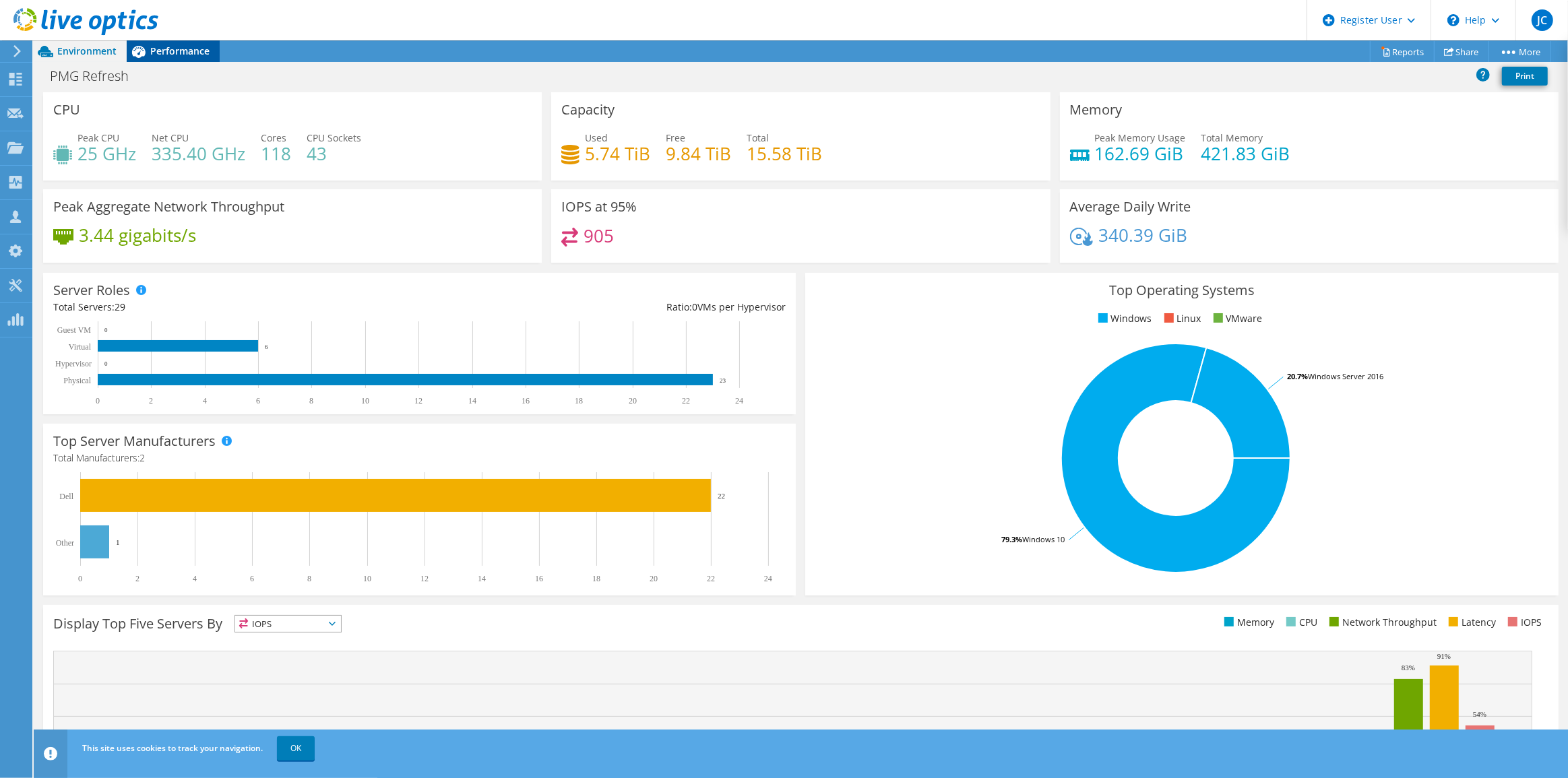
click at [197, 51] on span "Performance" at bounding box center [180, 51] width 59 height 13
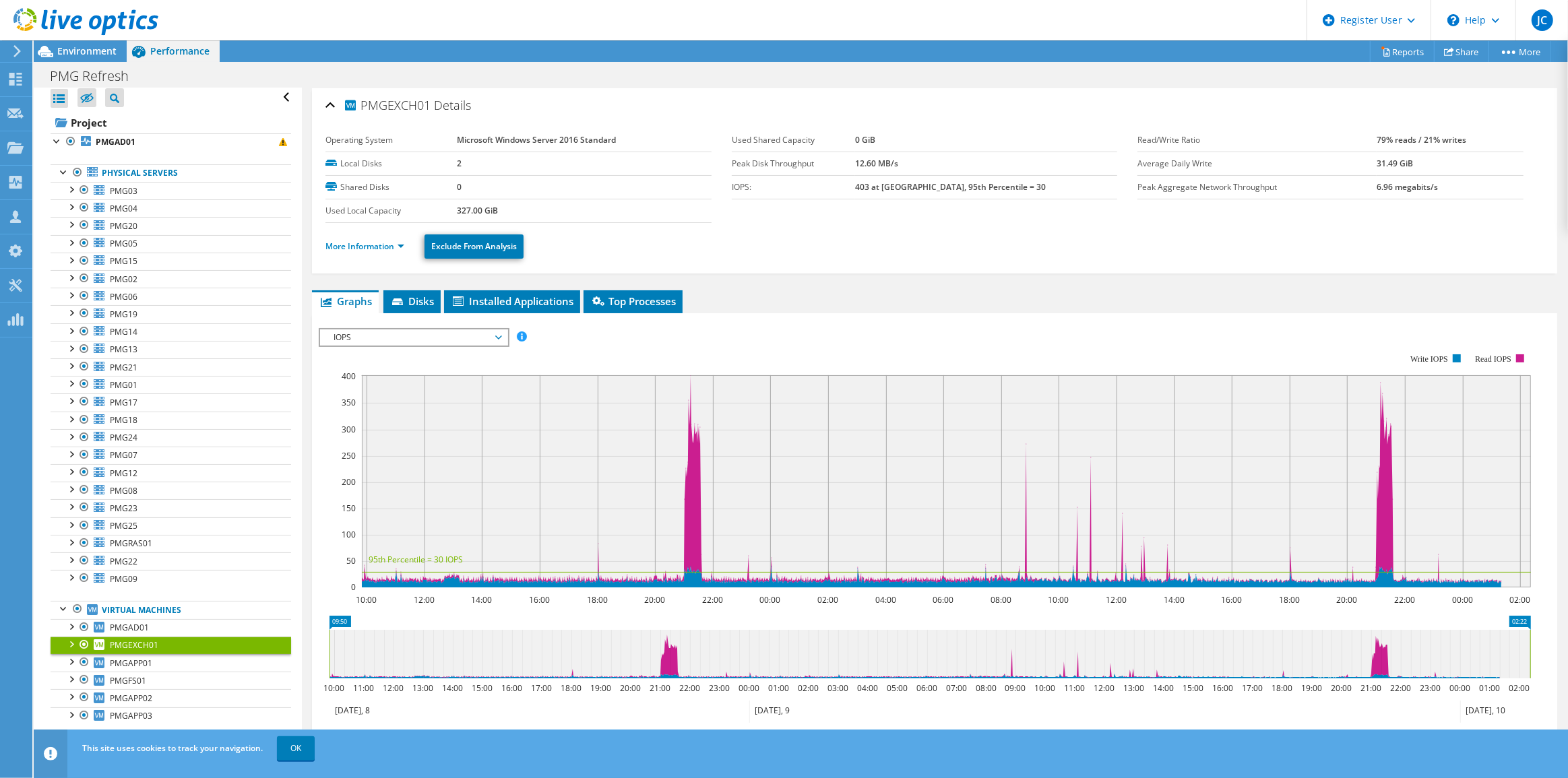
click at [119, 641] on span "PMGEXCH01" at bounding box center [133, 645] width 49 height 12
click at [70, 640] on div at bounding box center [70, 643] width 13 height 13
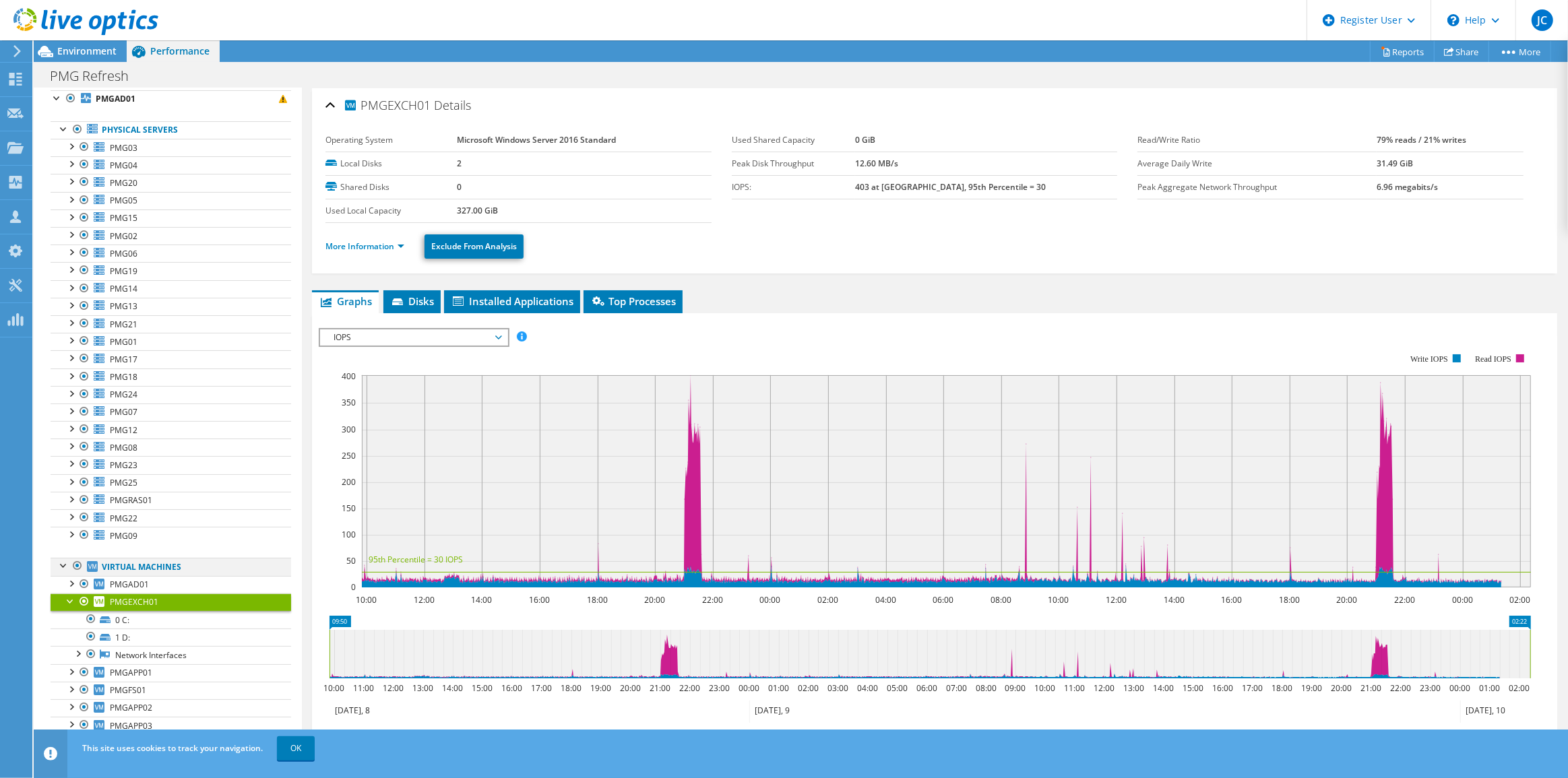
scroll to position [57, 0]
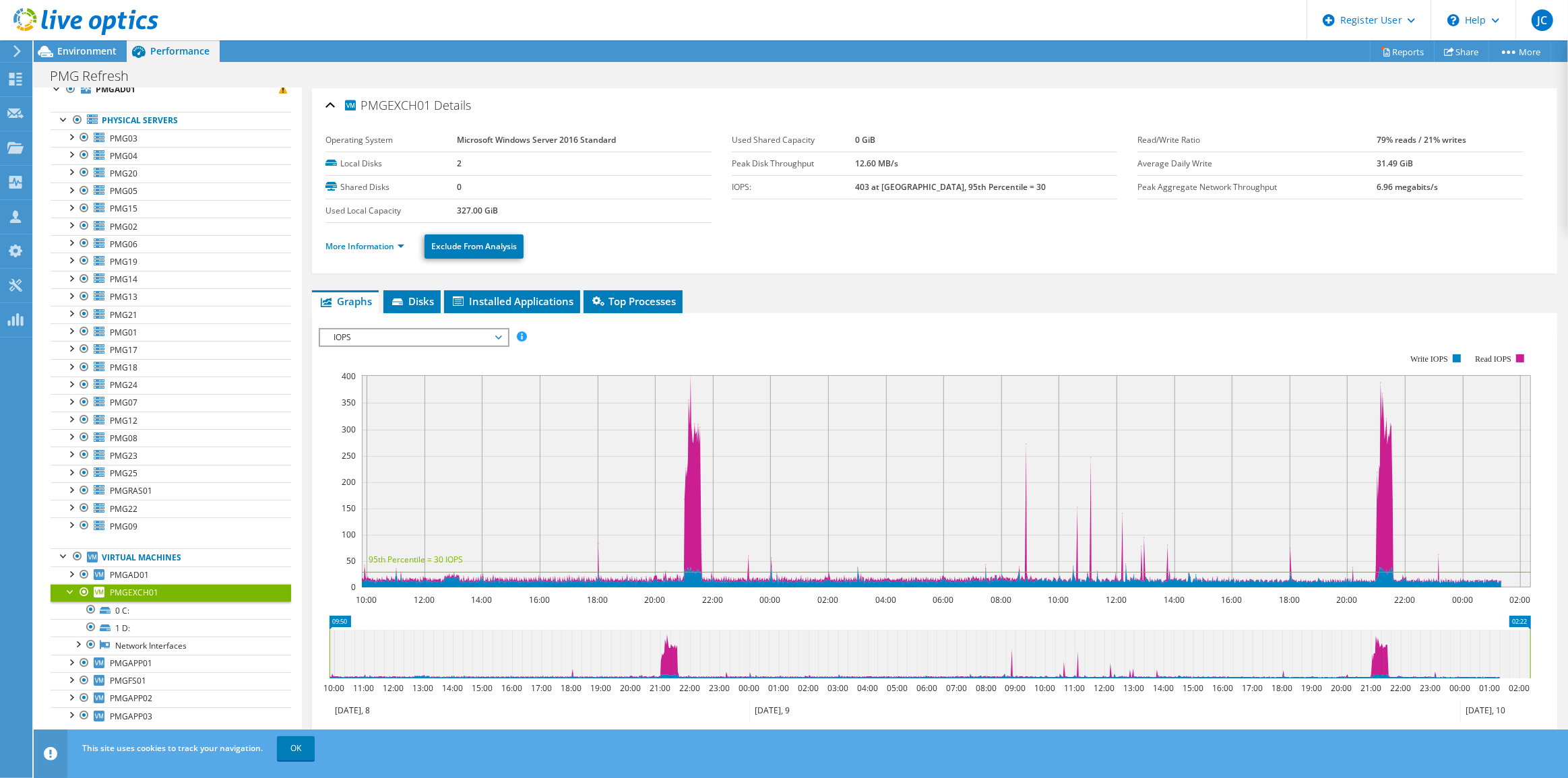
click at [69, 589] on div at bounding box center [70, 591] width 13 height 13
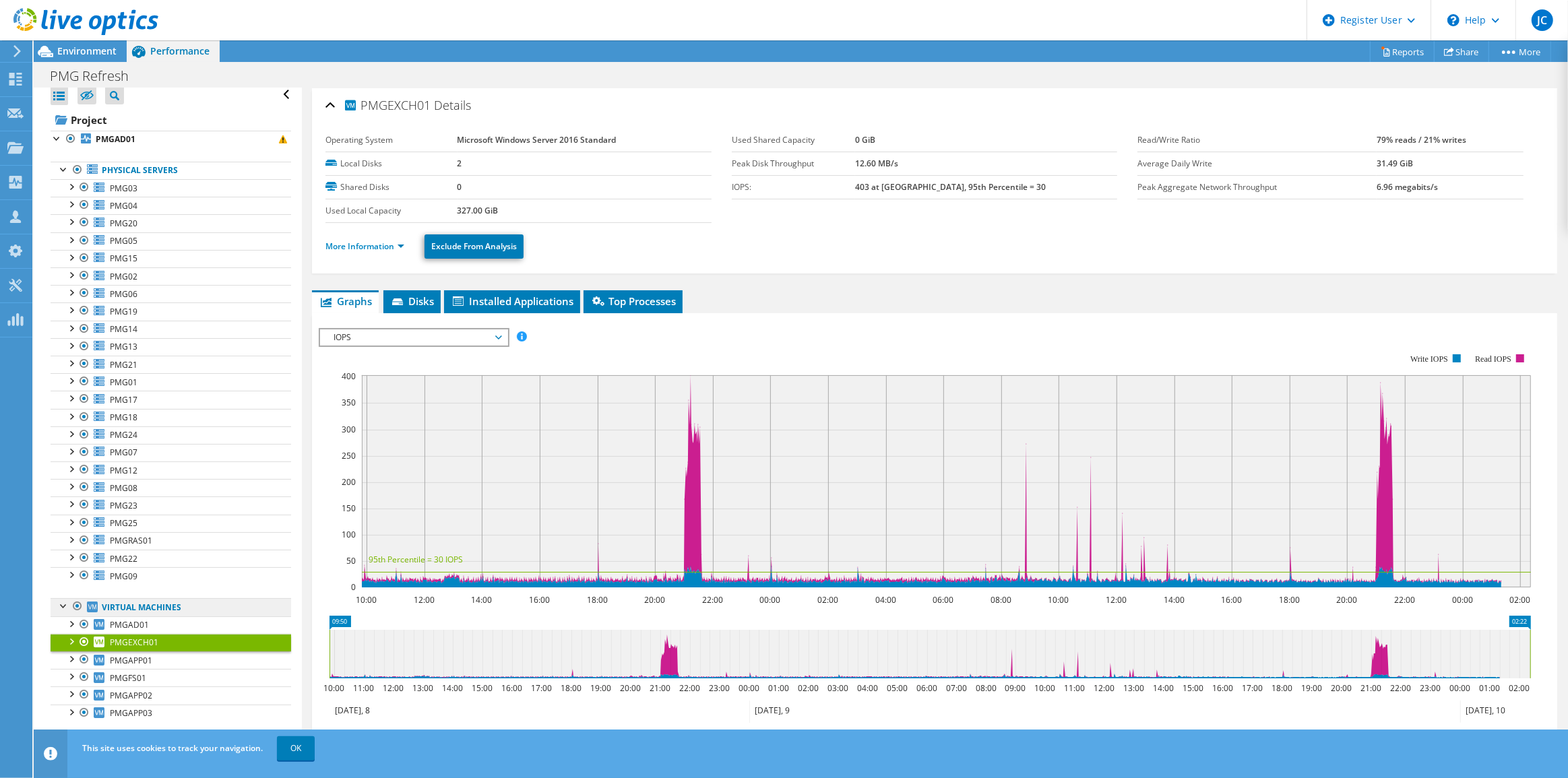
scroll to position [5, 0]
click at [134, 626] on span "PMGAD01" at bounding box center [129, 628] width 39 height 12
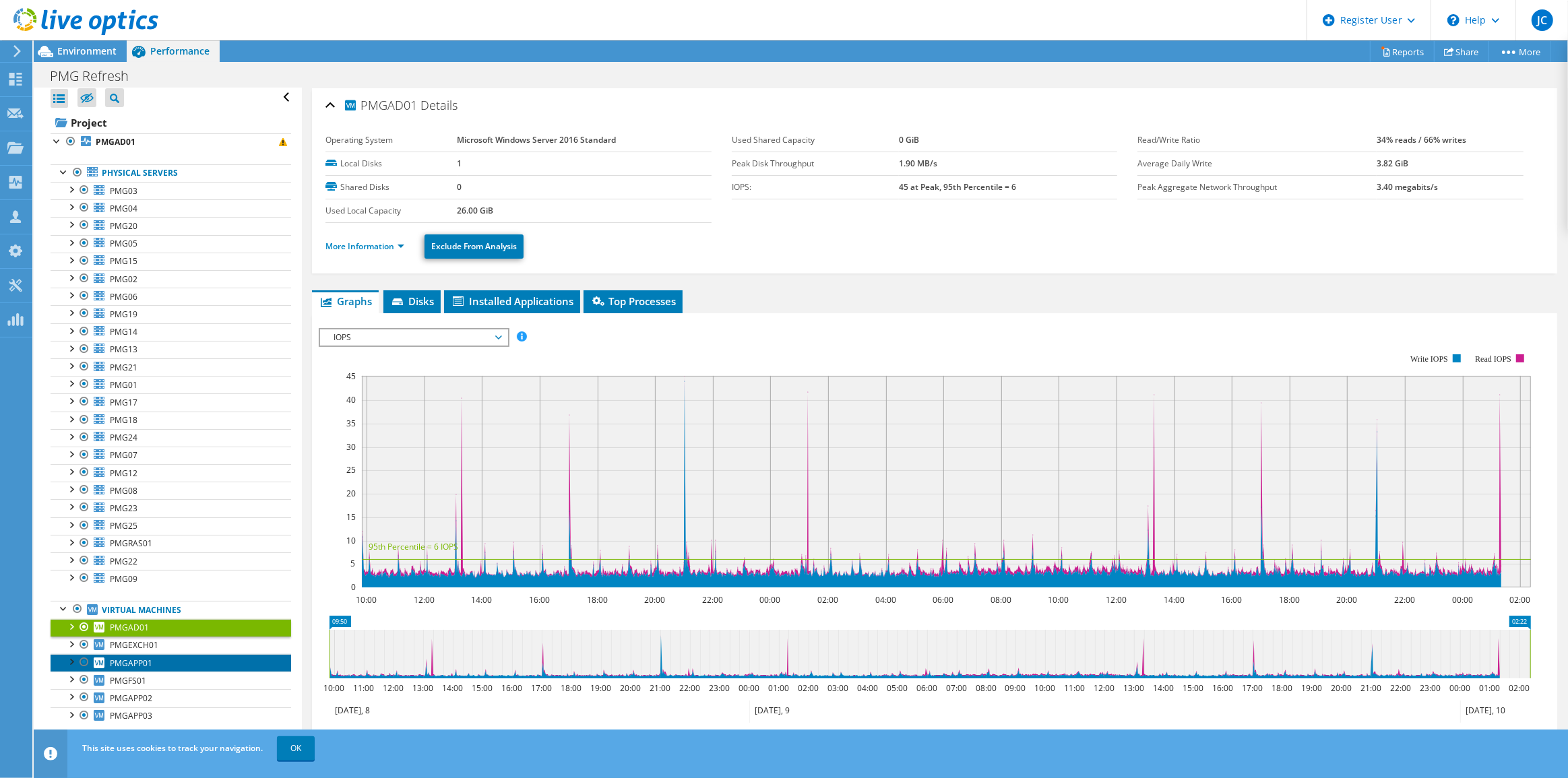
click at [137, 659] on span "PMGAPP01" at bounding box center [130, 663] width 42 height 12
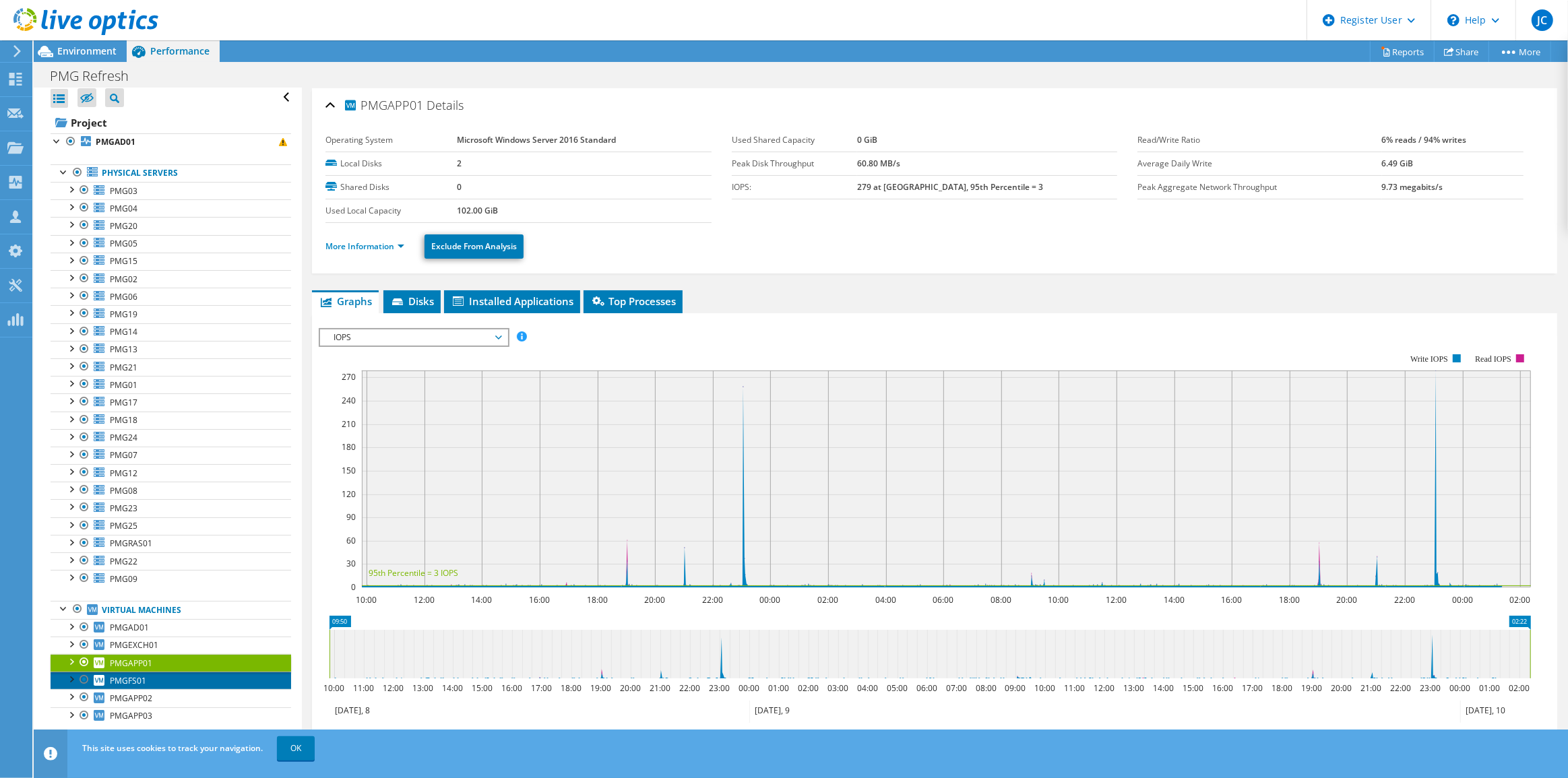
click at [137, 686] on link "PMGFS01" at bounding box center [171, 680] width 241 height 18
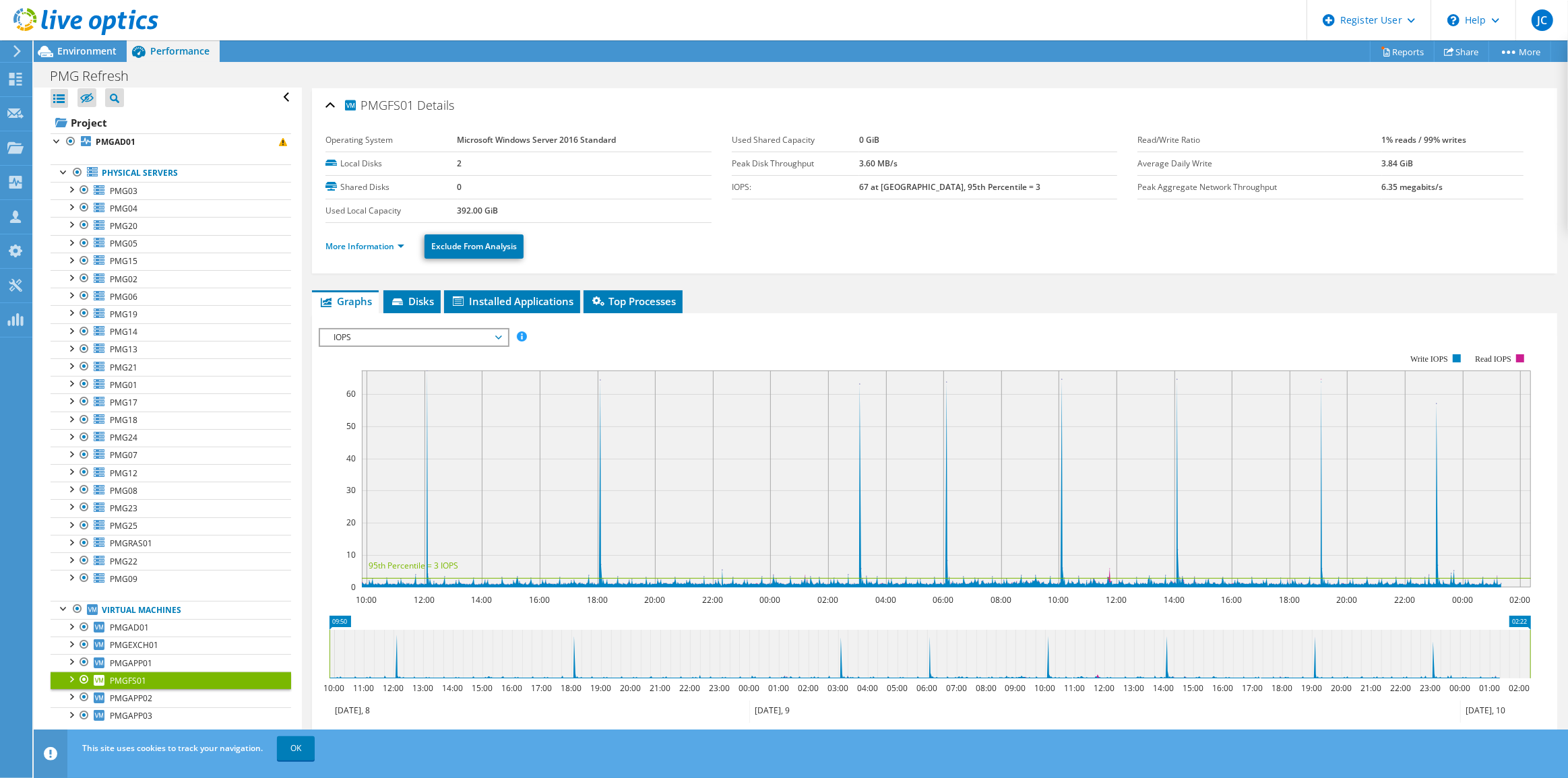
click at [487, 287] on div "PMGFS01 Details Operating System Microsoft Windows Server 2016 Standard Local D…" at bounding box center [934, 484] width 1266 height 793
click at [487, 291] on li "Installed Applications" at bounding box center [512, 302] width 137 height 23
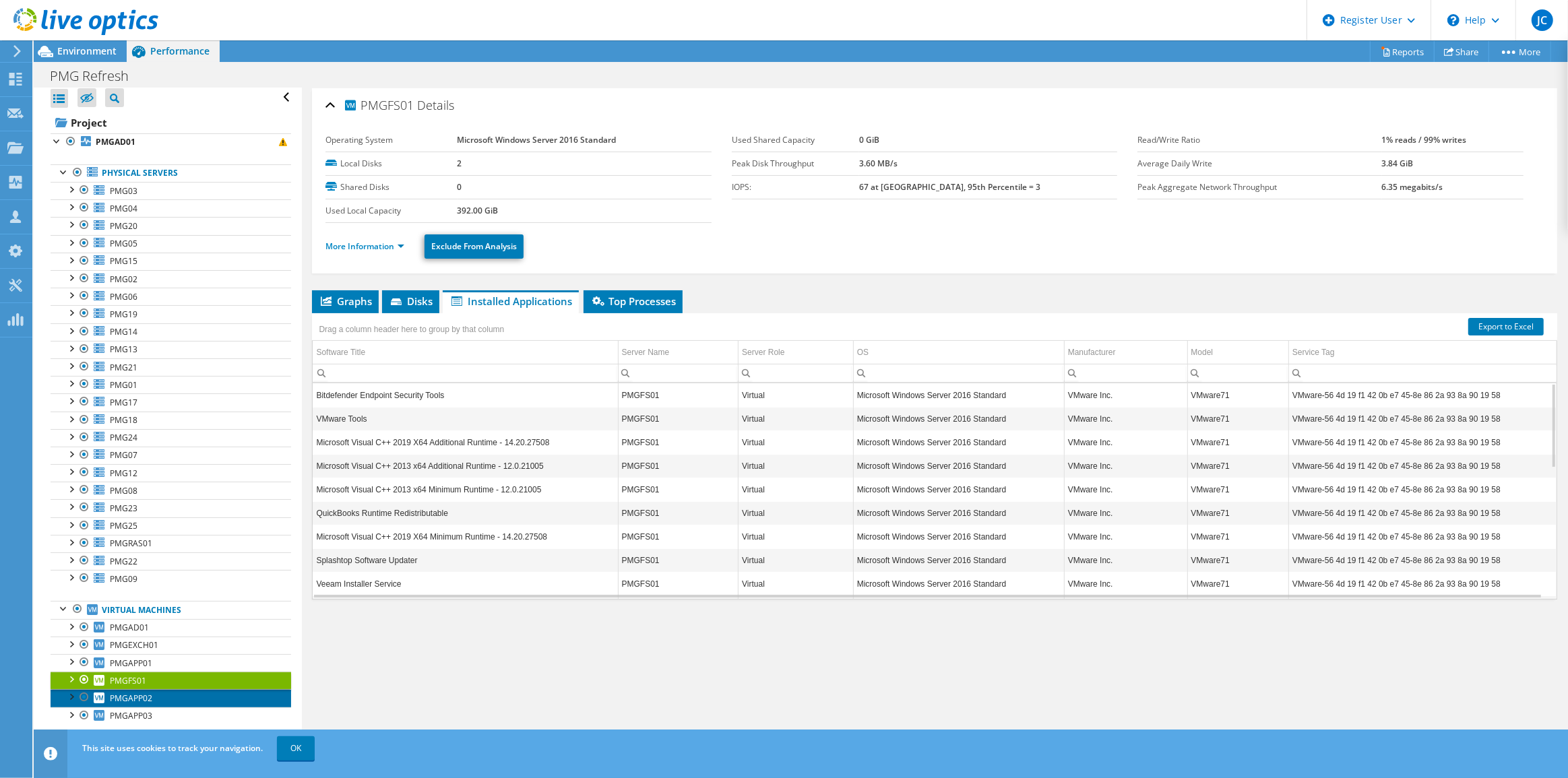
click at [160, 695] on link "PMGAPP02" at bounding box center [171, 698] width 241 height 18
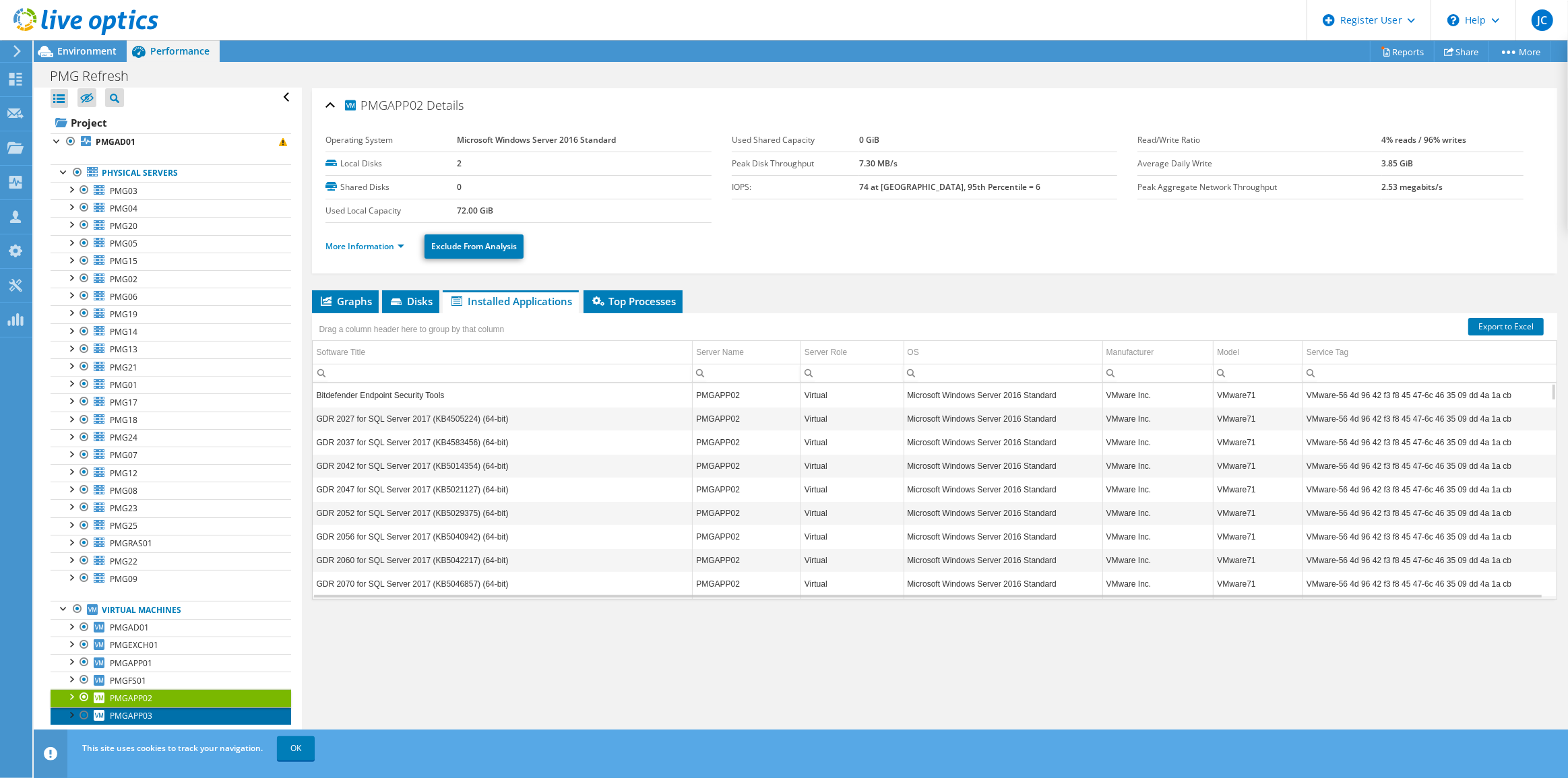
click at [127, 718] on span "PMGAPP03" at bounding box center [130, 716] width 42 height 12
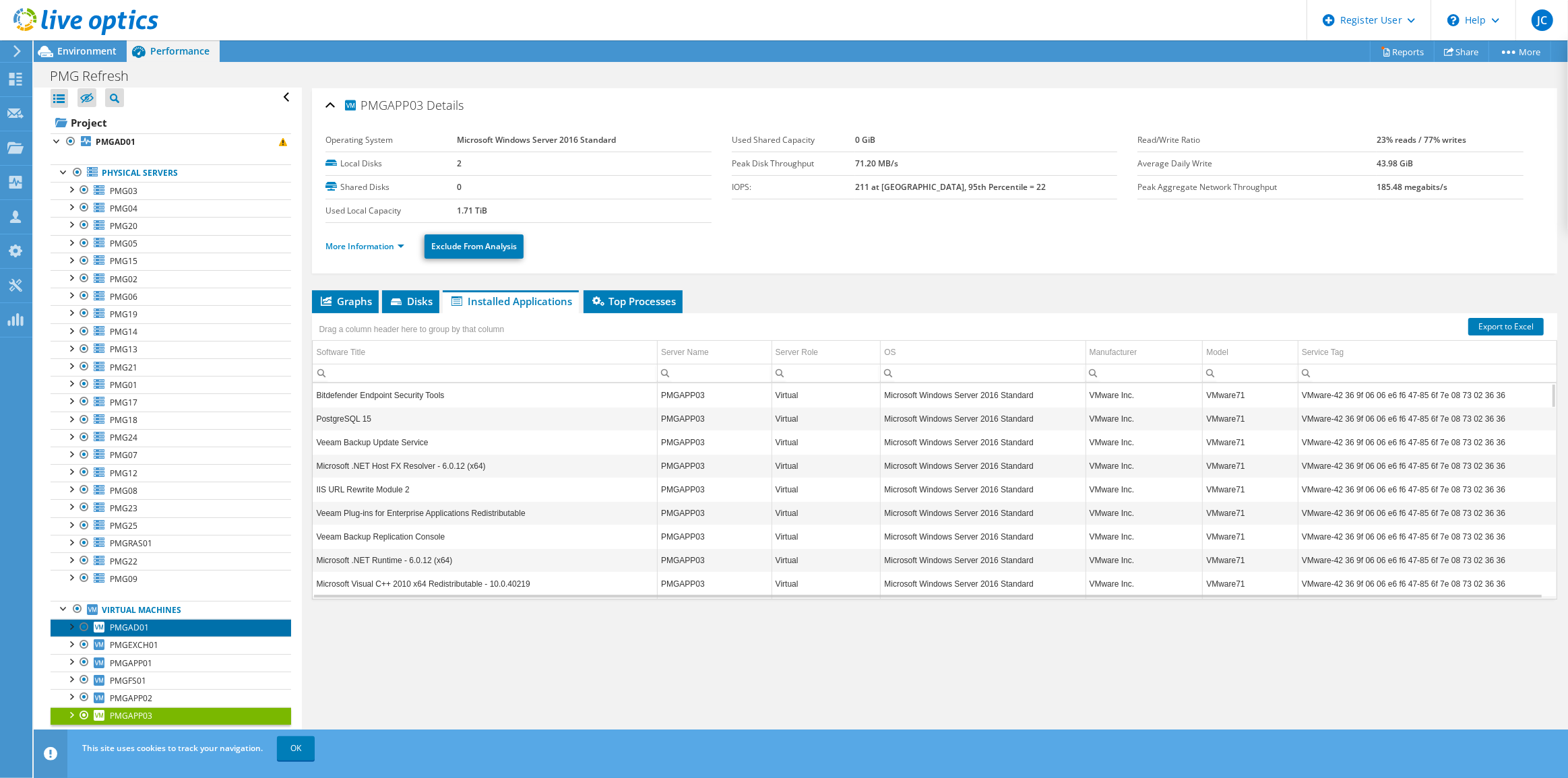
click at [137, 622] on span "PMGAD01" at bounding box center [129, 628] width 39 height 12
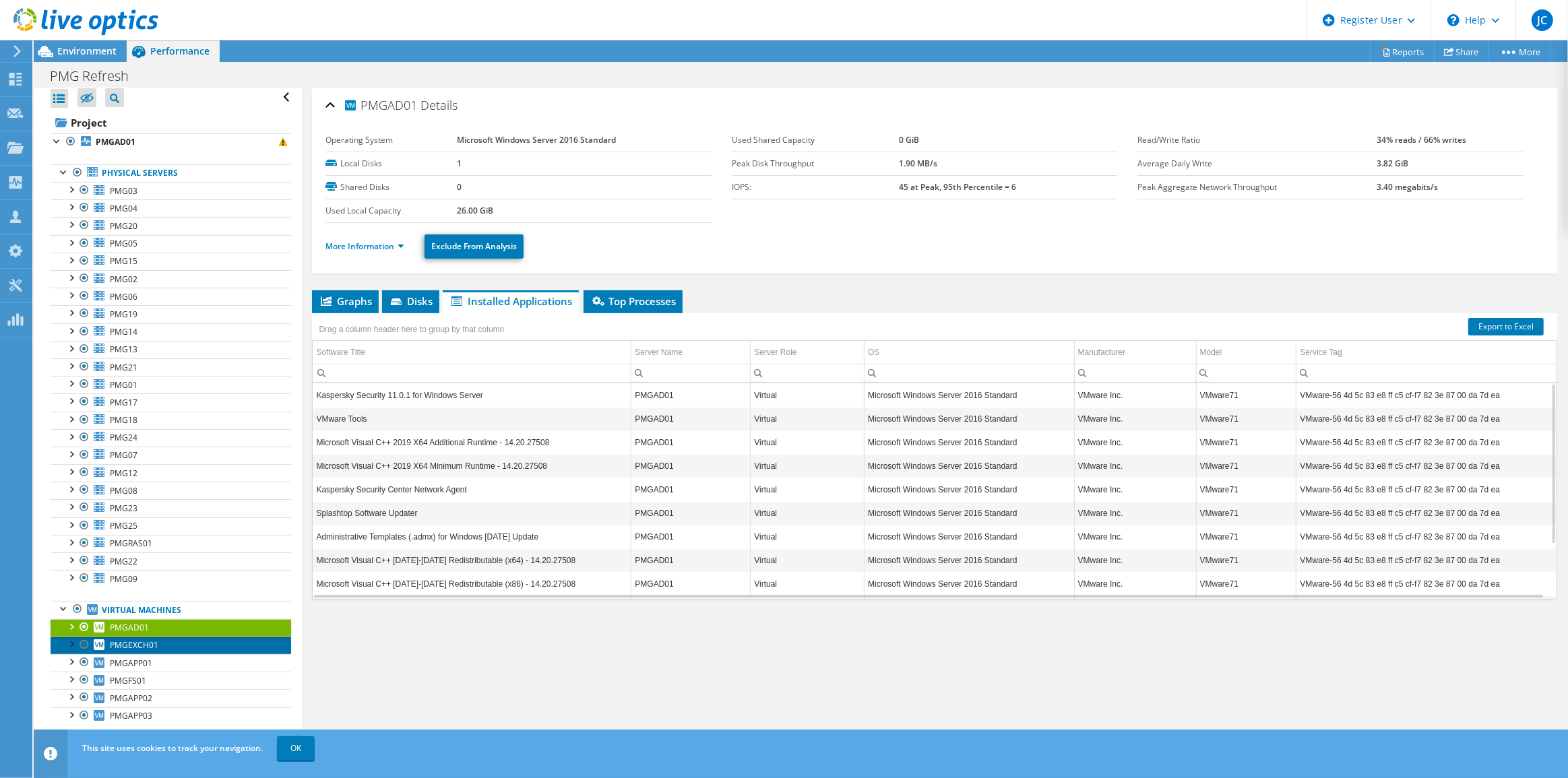
click at [150, 642] on span "PMGEXCH01" at bounding box center [133, 645] width 49 height 12
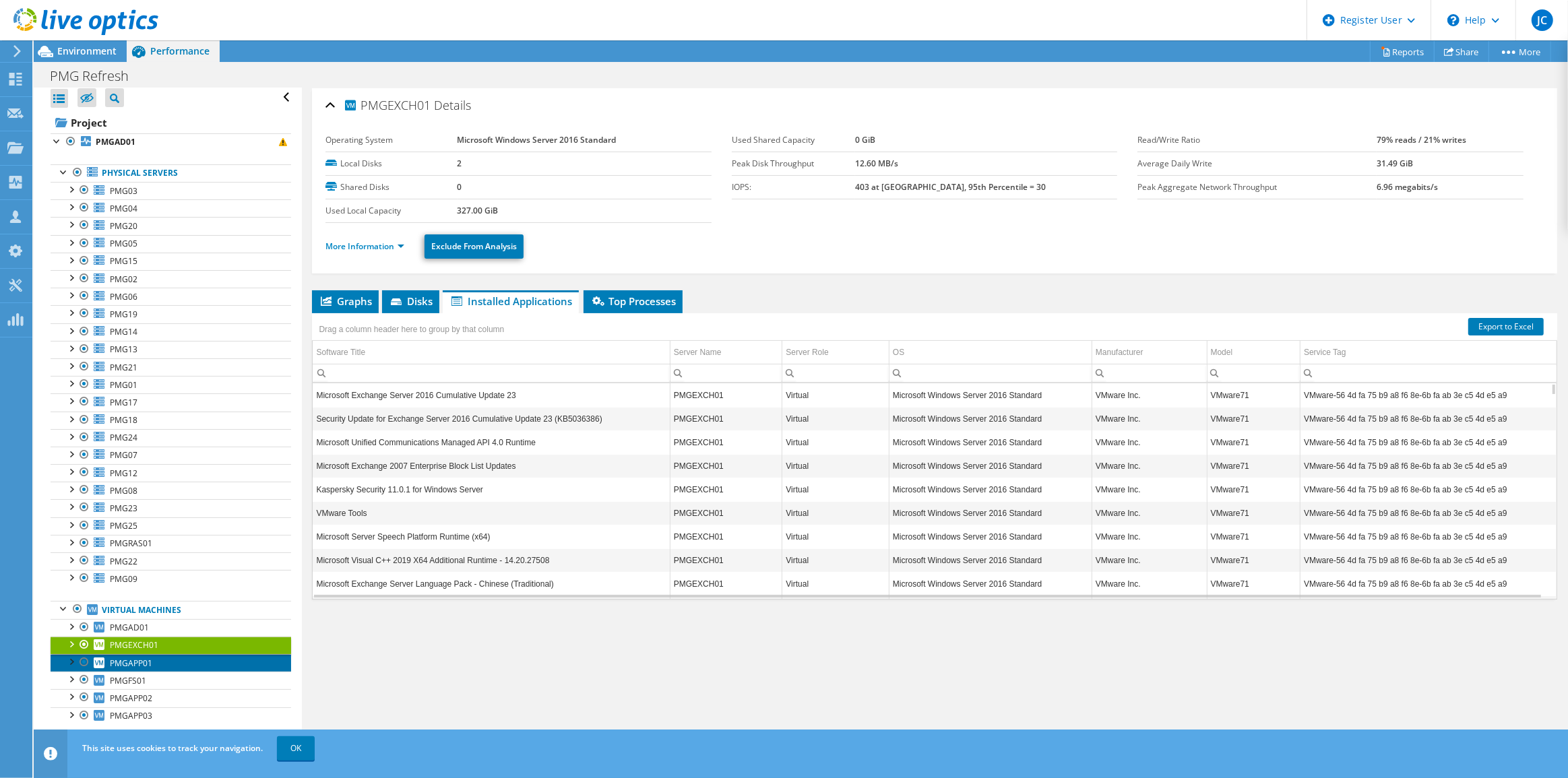
click at [147, 658] on span "PMGAPP01" at bounding box center [130, 663] width 42 height 12
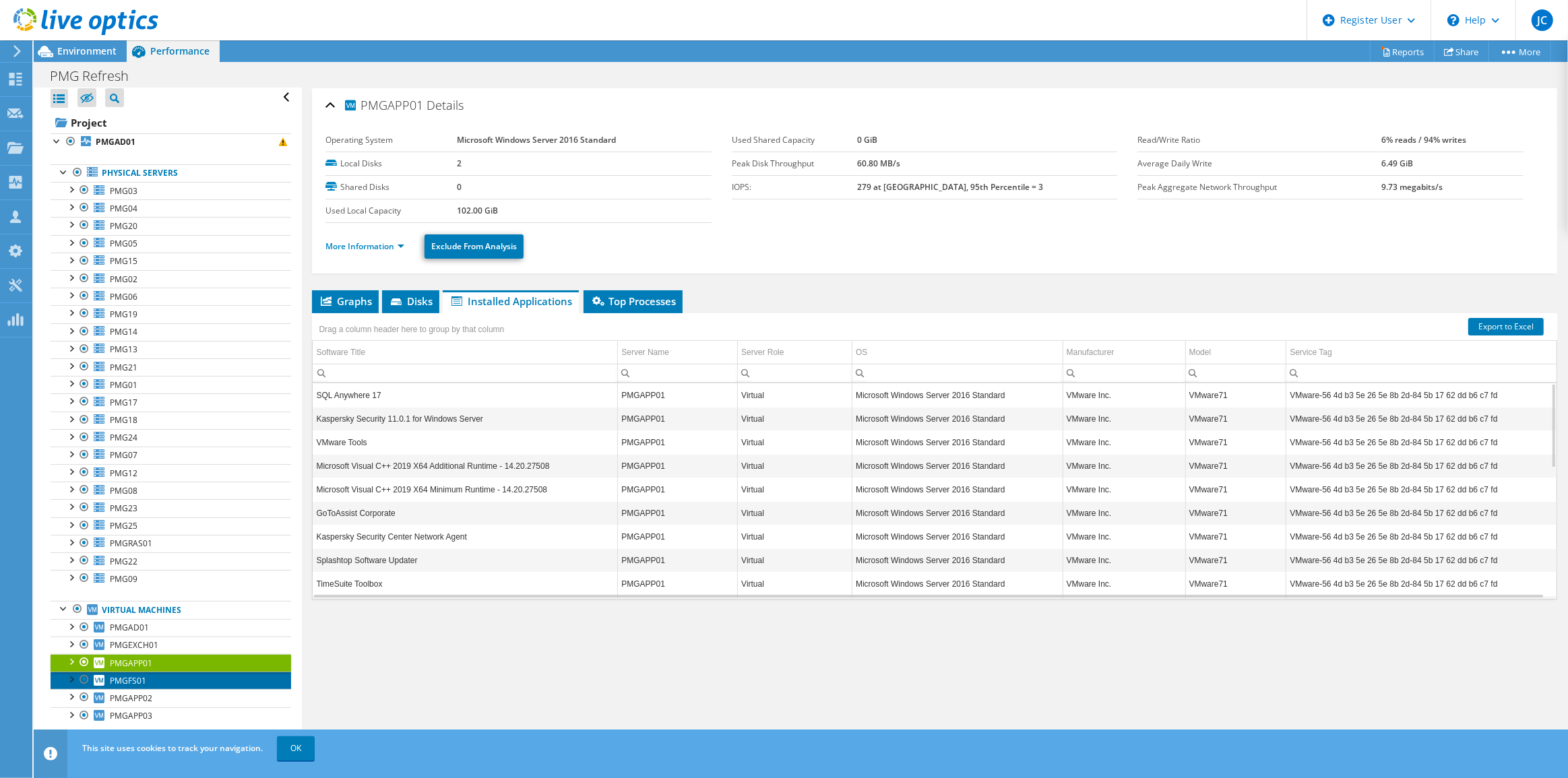
click at [136, 679] on span "PMGFS01" at bounding box center [127, 681] width 36 height 12
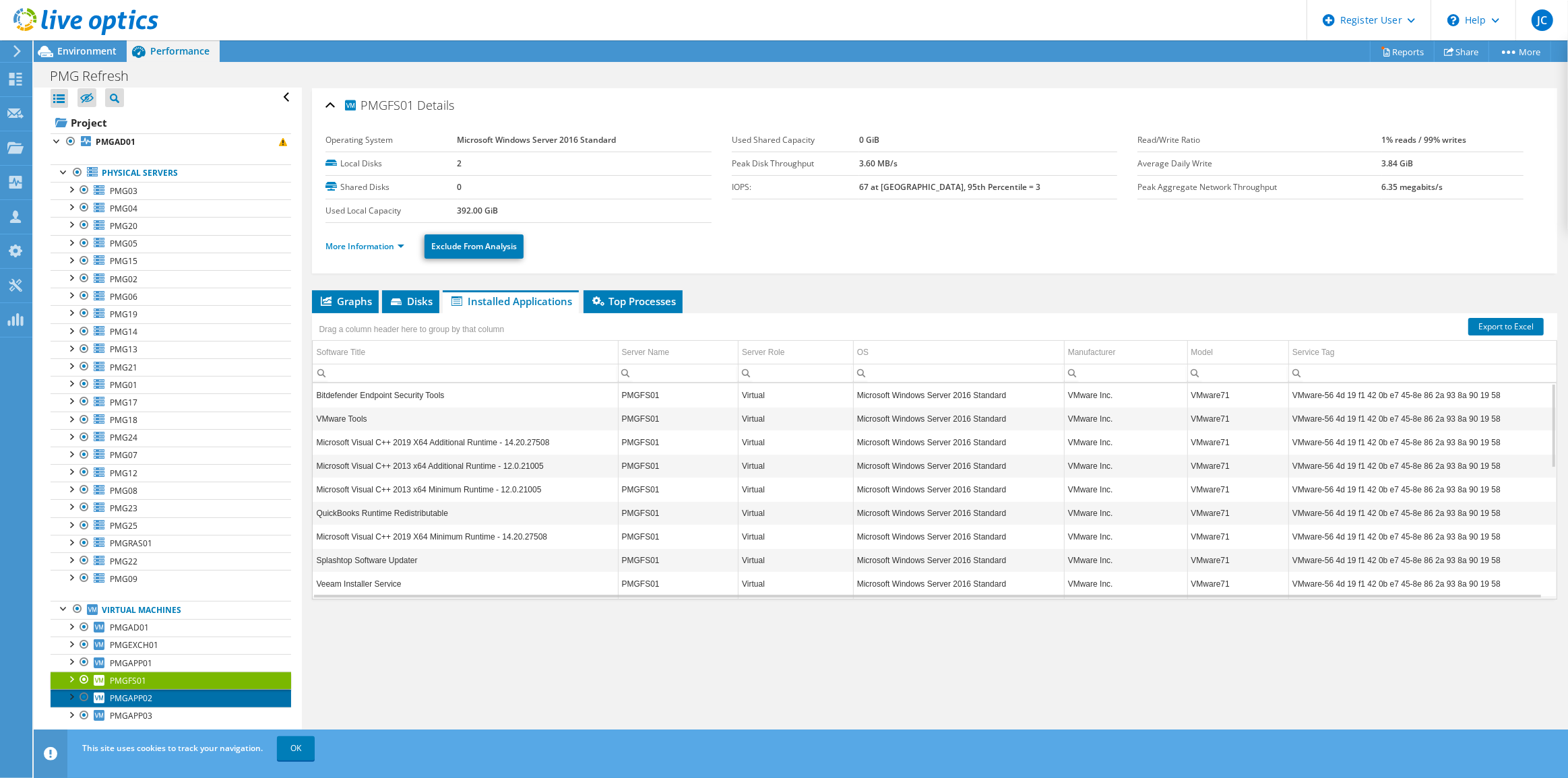
click at [131, 693] on span "PMGAPP02" at bounding box center [130, 698] width 42 height 12
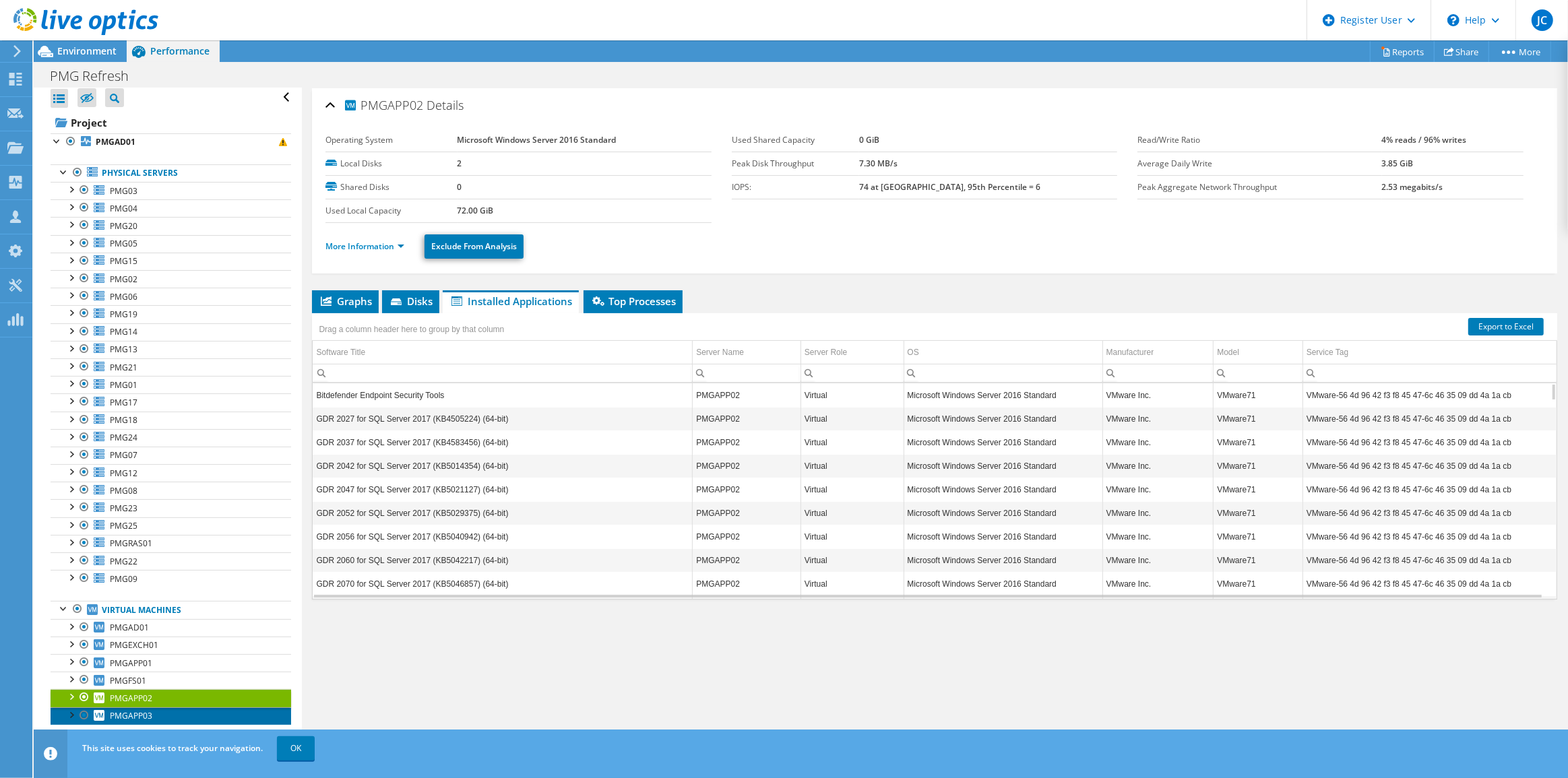
click at [129, 707] on link "PMGAPP03" at bounding box center [171, 716] width 241 height 18
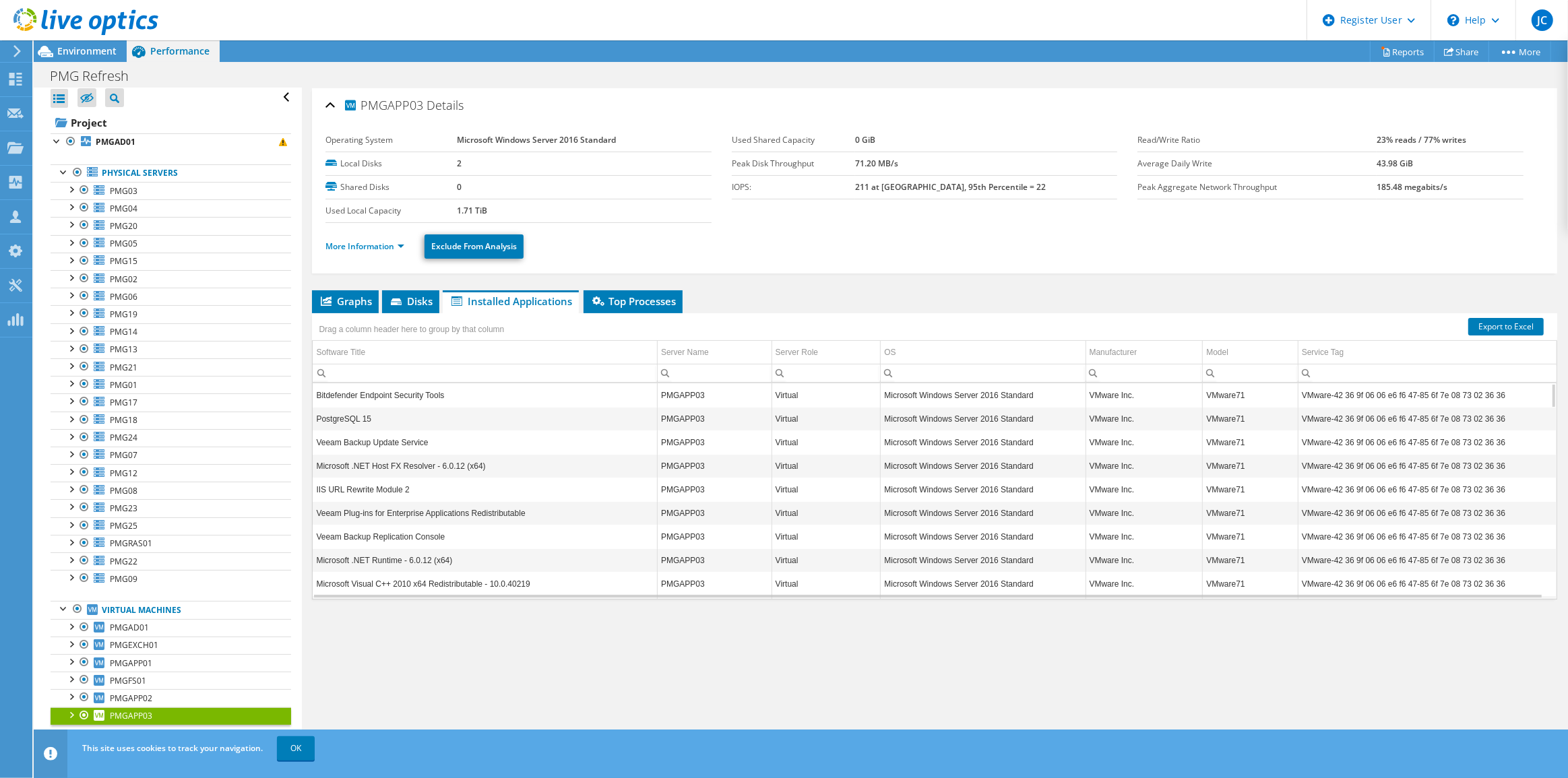
click at [839, 624] on div "PMGAPP03 Details Operating System Microsoft Windows Server 2016 Standard Local …" at bounding box center [934, 419] width 1266 height 664
click at [123, 195] on link "PMG03" at bounding box center [171, 190] width 241 height 18
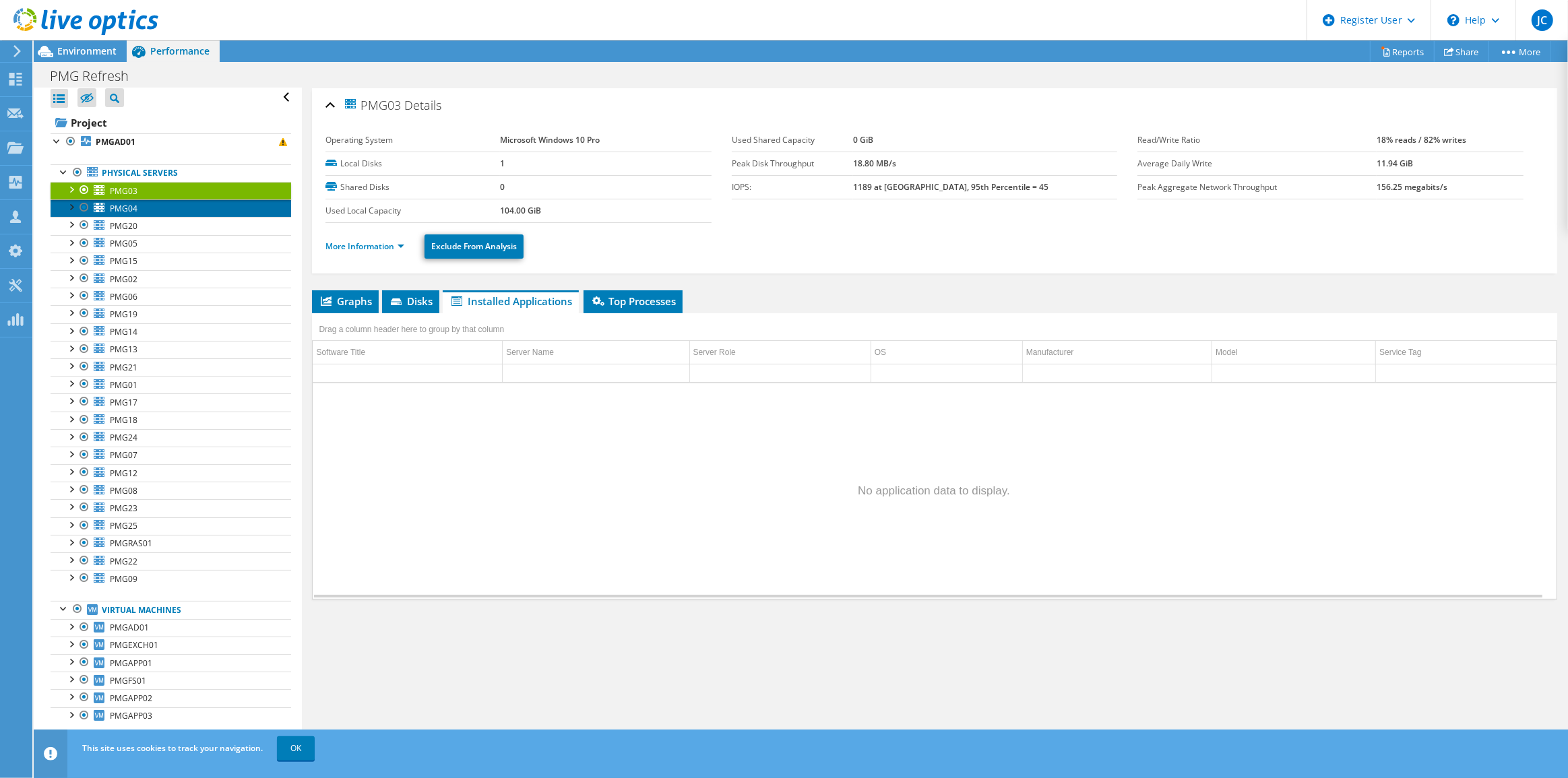
click at [130, 204] on span "PMG04" at bounding box center [123, 208] width 28 height 12
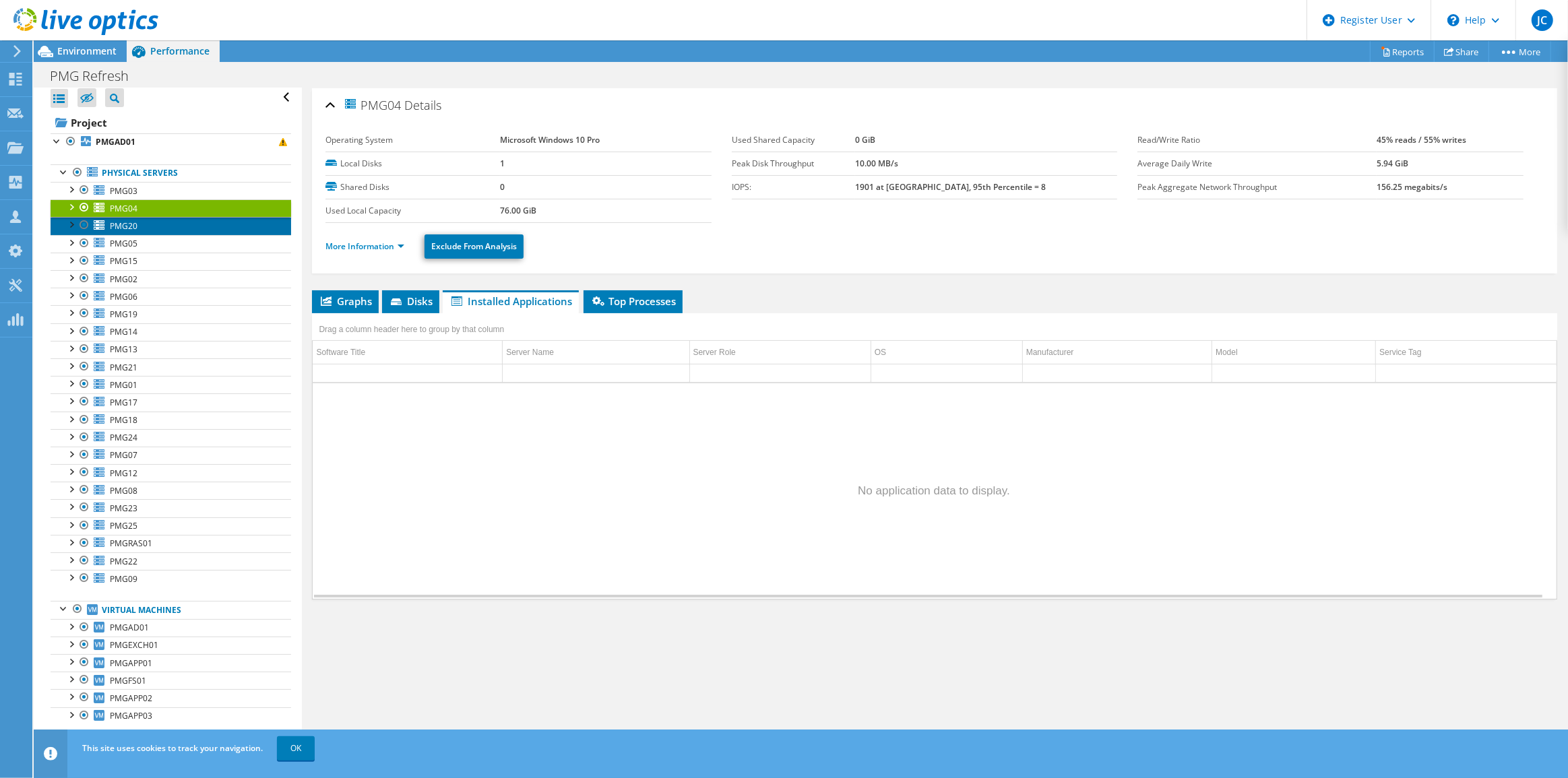
click at [135, 227] on span "PMG20" at bounding box center [123, 226] width 28 height 12
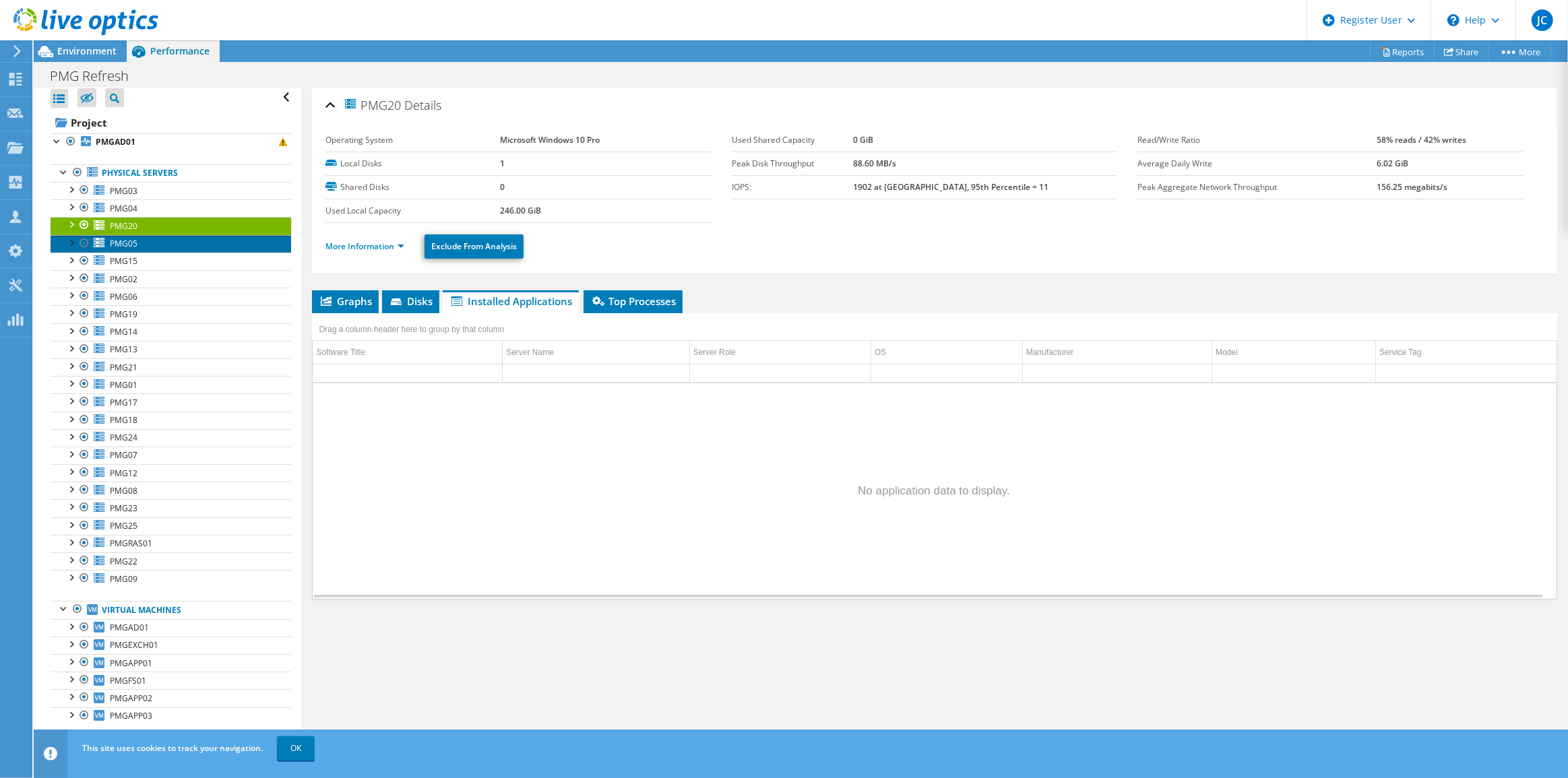
click at [137, 245] on link "PMG05" at bounding box center [171, 244] width 241 height 18
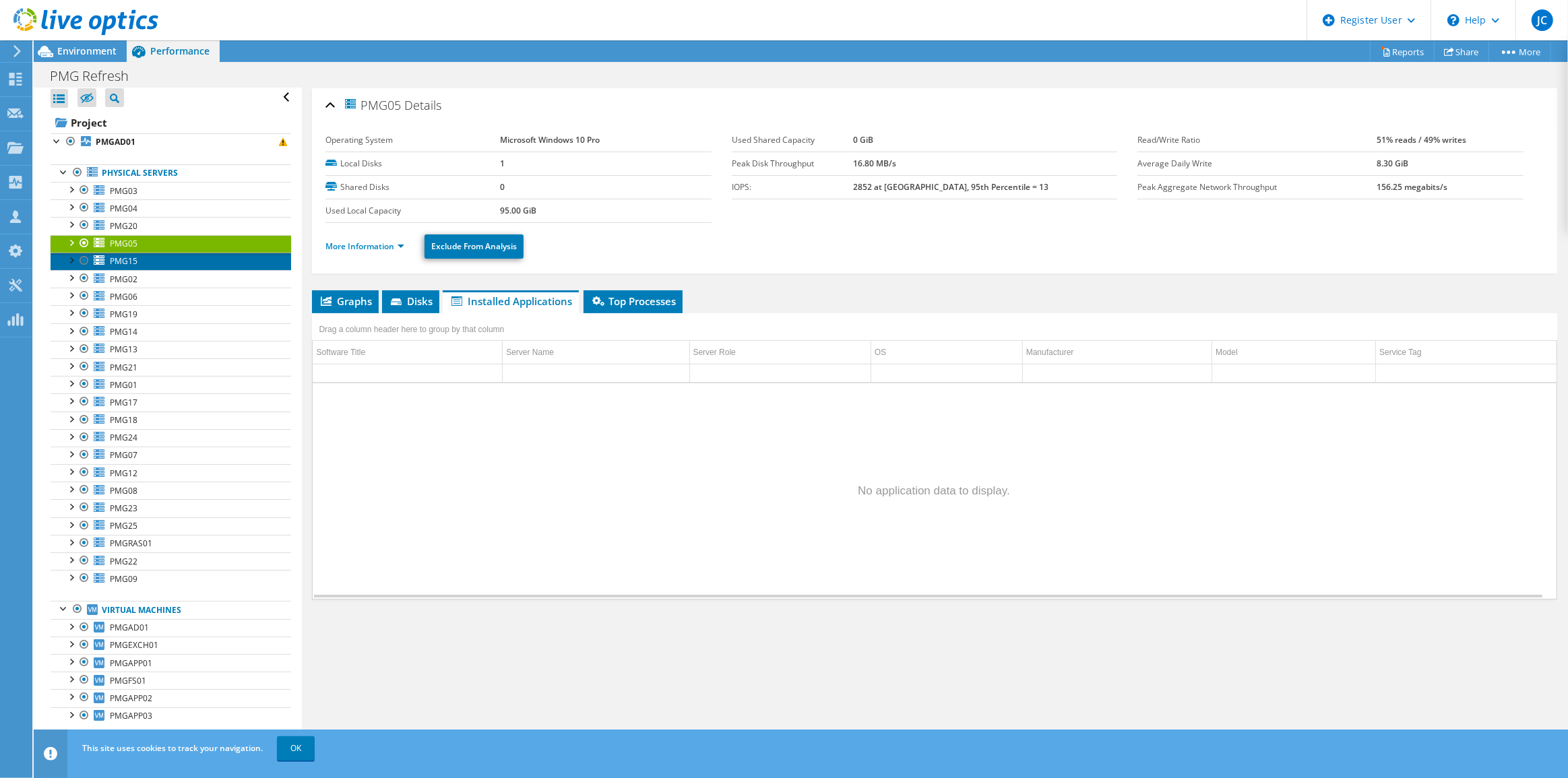
click at [127, 264] on span "PMG15" at bounding box center [123, 261] width 28 height 12
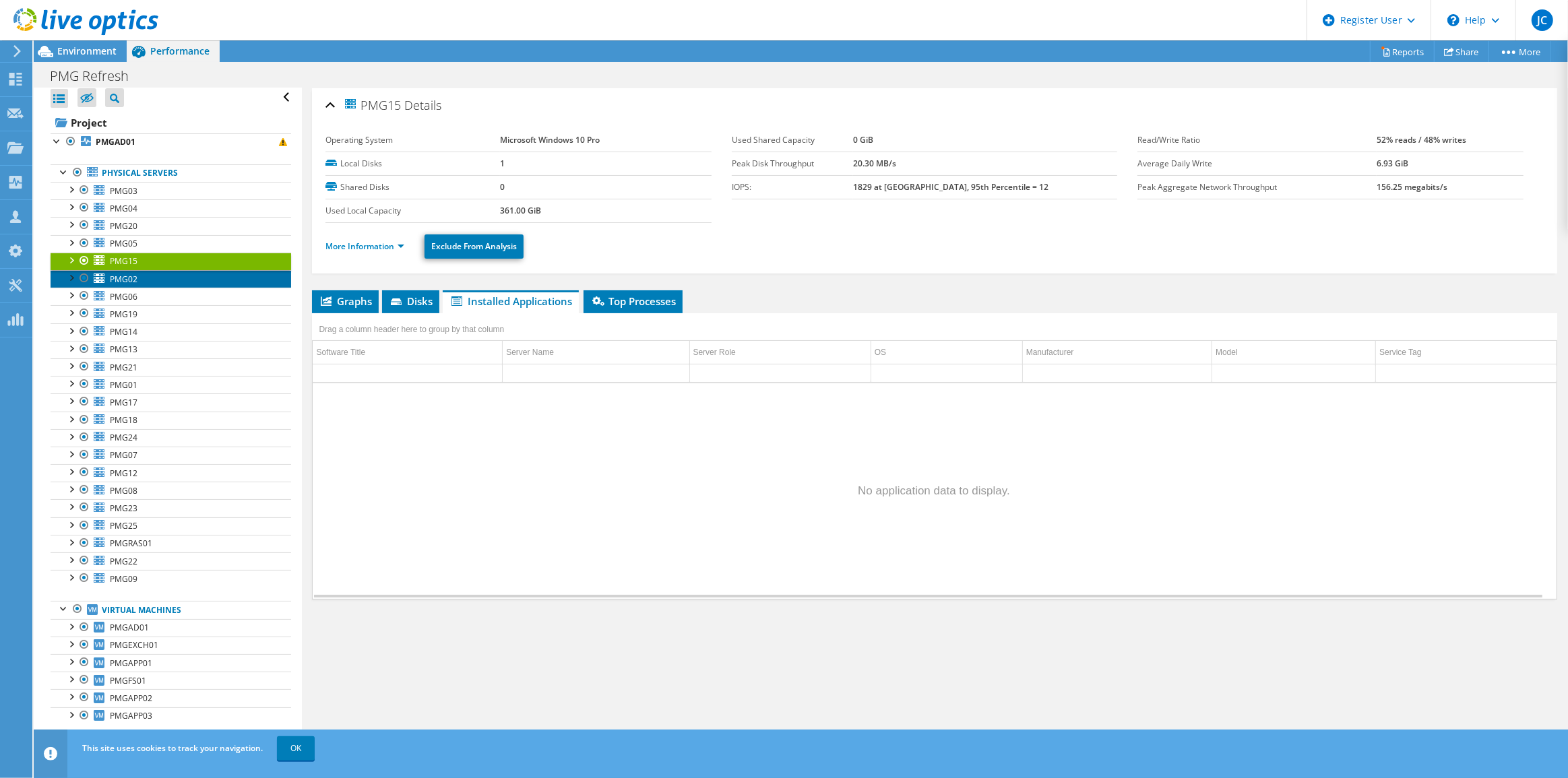
click at [137, 279] on link "PMG02" at bounding box center [171, 278] width 241 height 18
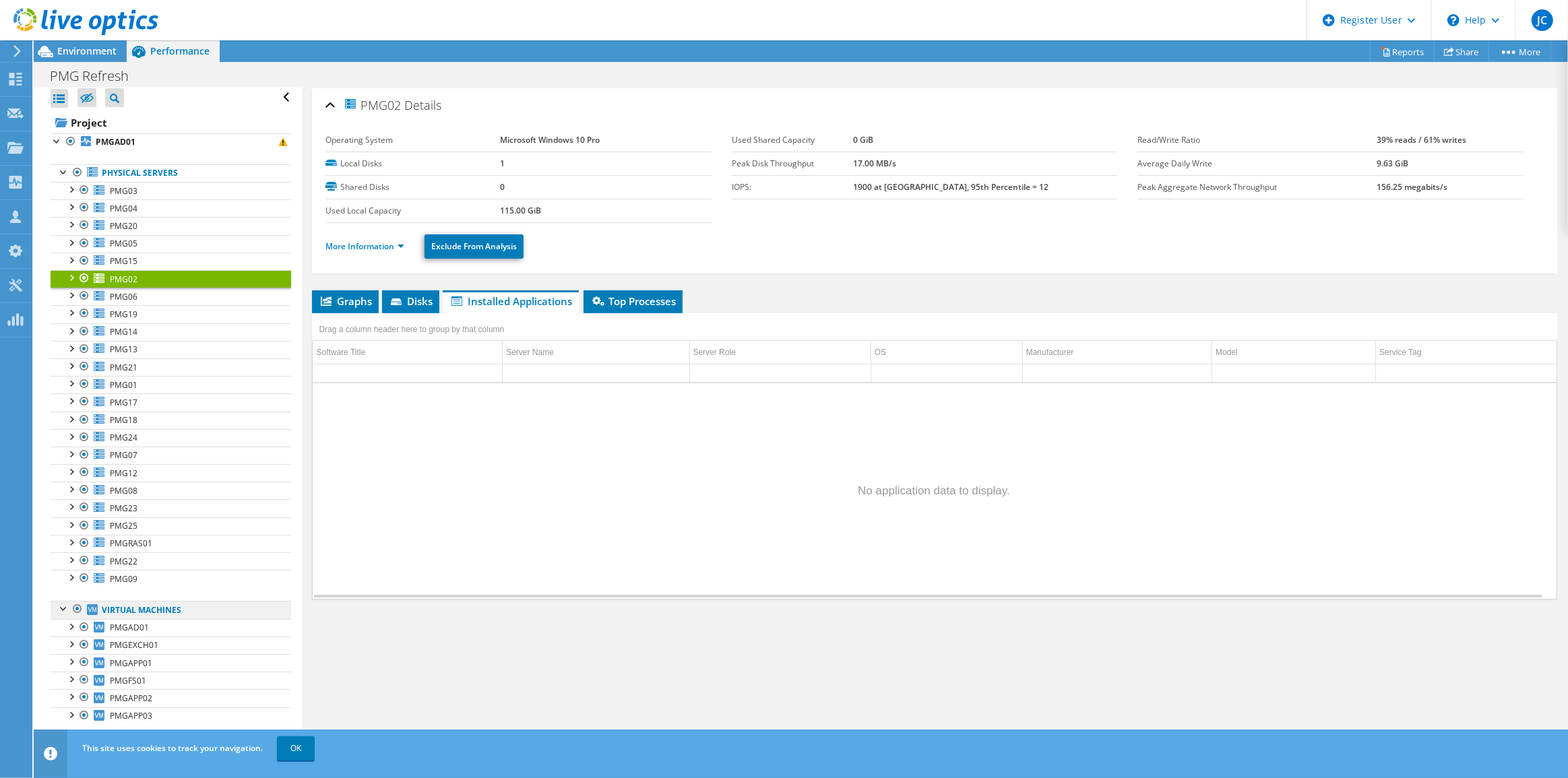
click at [161, 606] on link "Virtual Machines" at bounding box center [171, 609] width 241 height 18
click at [150, 612] on link "Virtual Machines" at bounding box center [171, 609] width 241 height 18
click at [149, 625] on link "PMGAD01" at bounding box center [171, 628] width 241 height 18
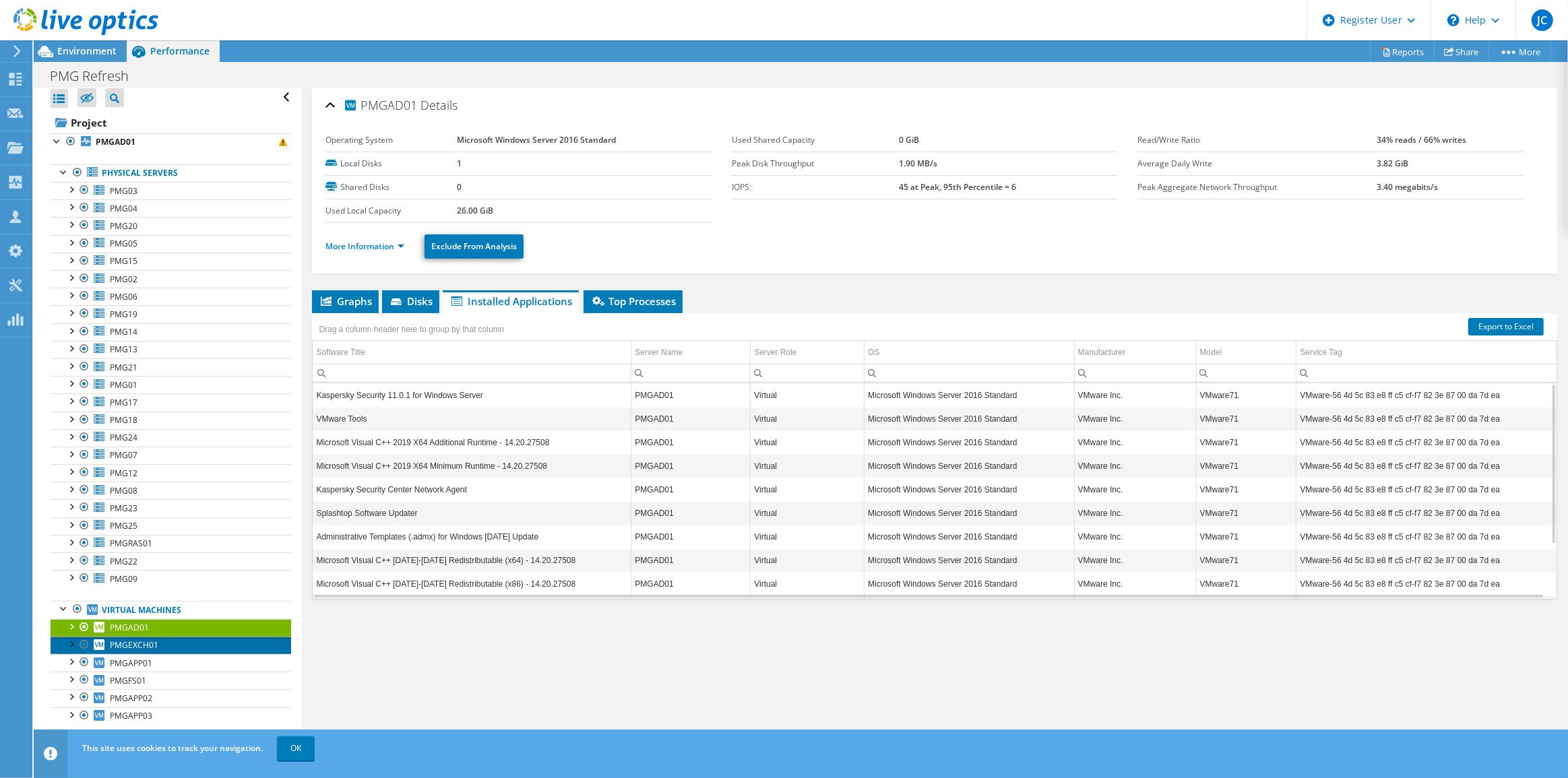
click at [195, 640] on link "PMGEXCH01" at bounding box center [171, 645] width 241 height 18
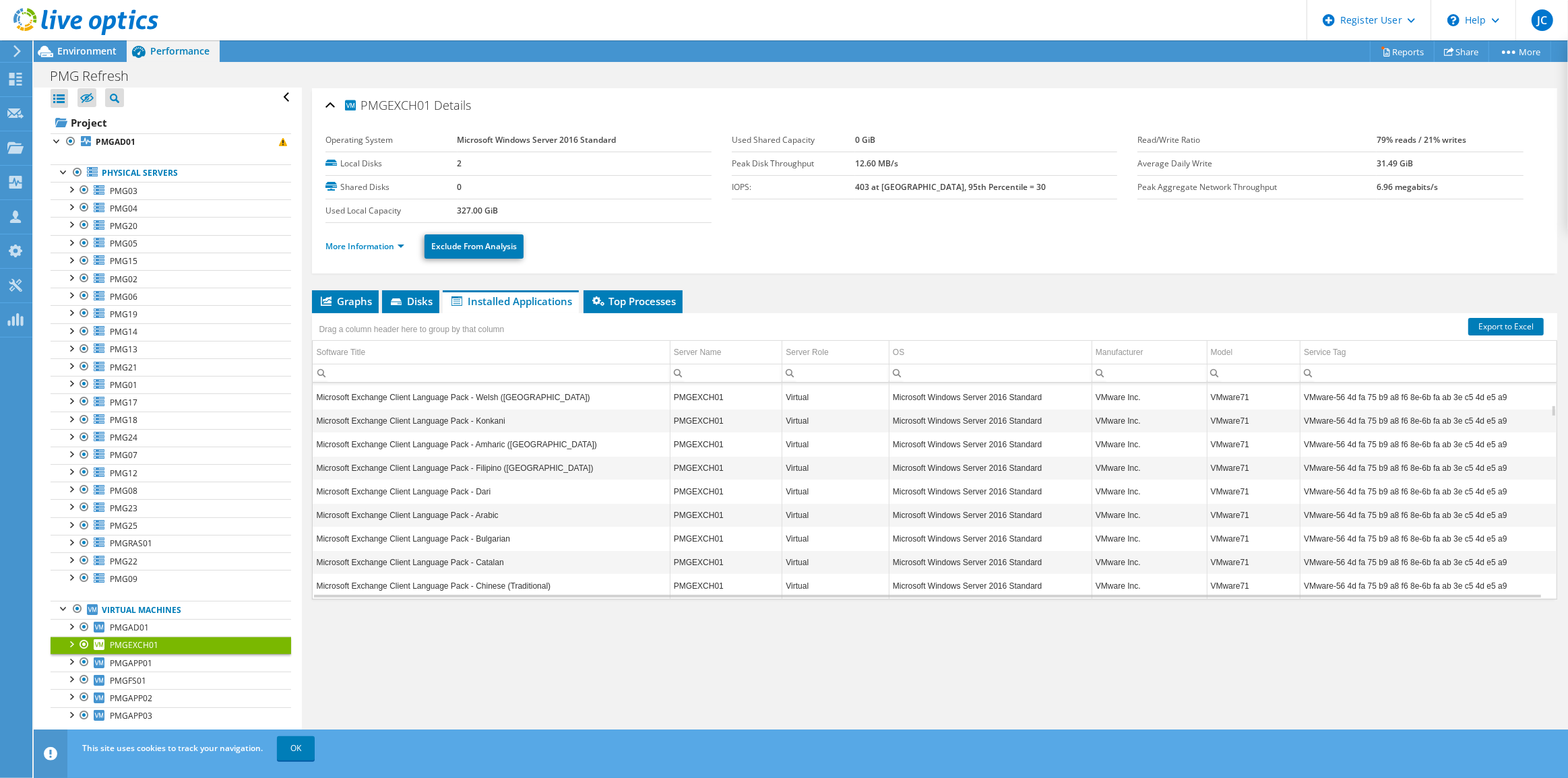
scroll to position [0, 0]
click at [401, 243] on link "More Information" at bounding box center [365, 246] width 79 height 12
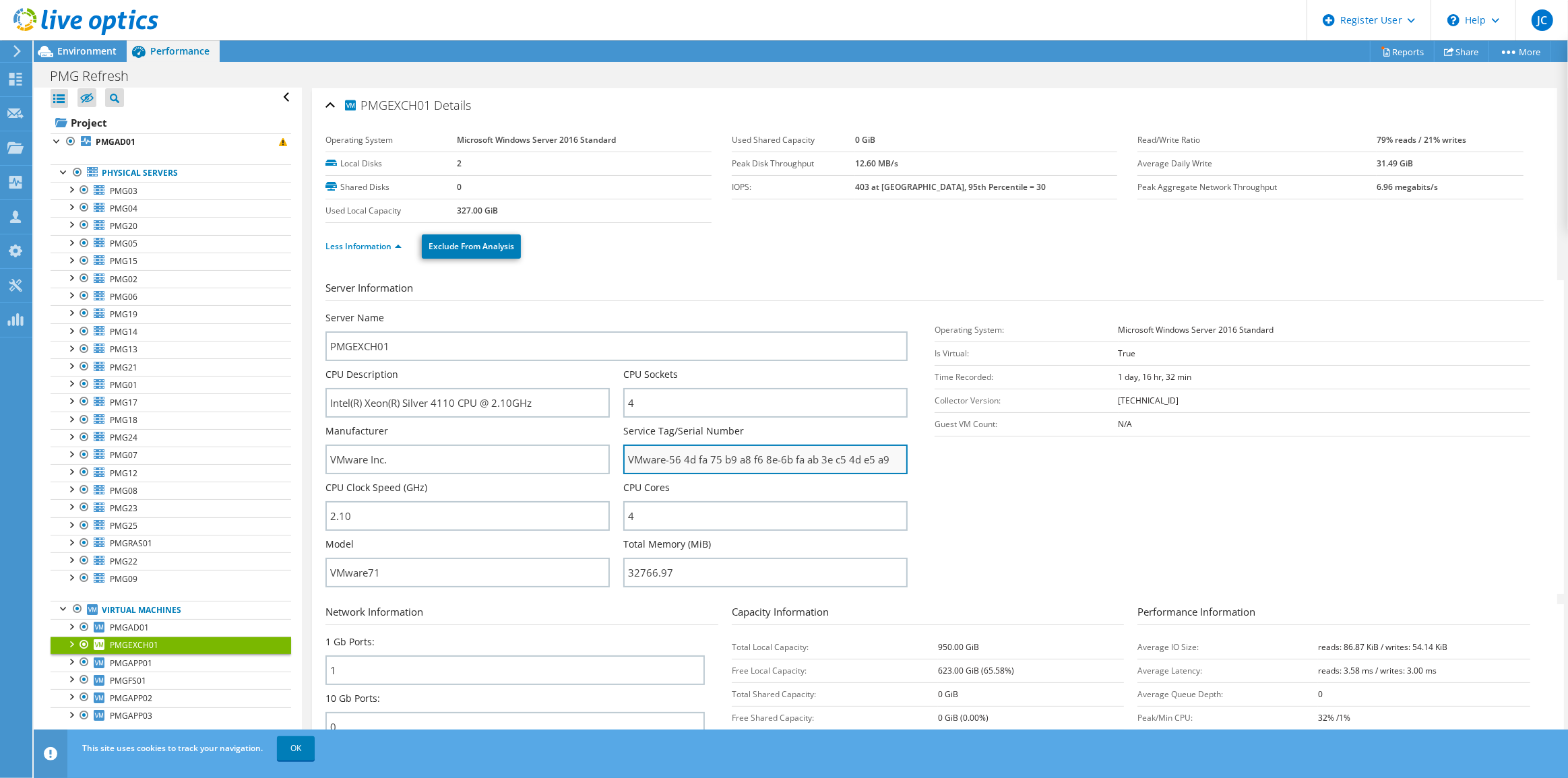
click at [758, 460] on input "VMware-56 4d fa 75 b9 a8 f6 8e-6b fa ab 3e c5 4d e5 a9" at bounding box center [765, 460] width 285 height 29
click at [760, 460] on input "VMware-56 4d fa 75 b9 a8 f6 8e-6b fa ab 3e c5 4d e5 a9" at bounding box center [765, 460] width 285 height 29
click at [938, 495] on section "Server Information Server Name PMGEXCH01 CPU Description Intel(R) Xeon(R) Silve…" at bounding box center [938, 437] width 1225 height 314
click at [371, 248] on link "Less Information" at bounding box center [363, 246] width 76 height 12
